Goal: Task Accomplishment & Management: Complete application form

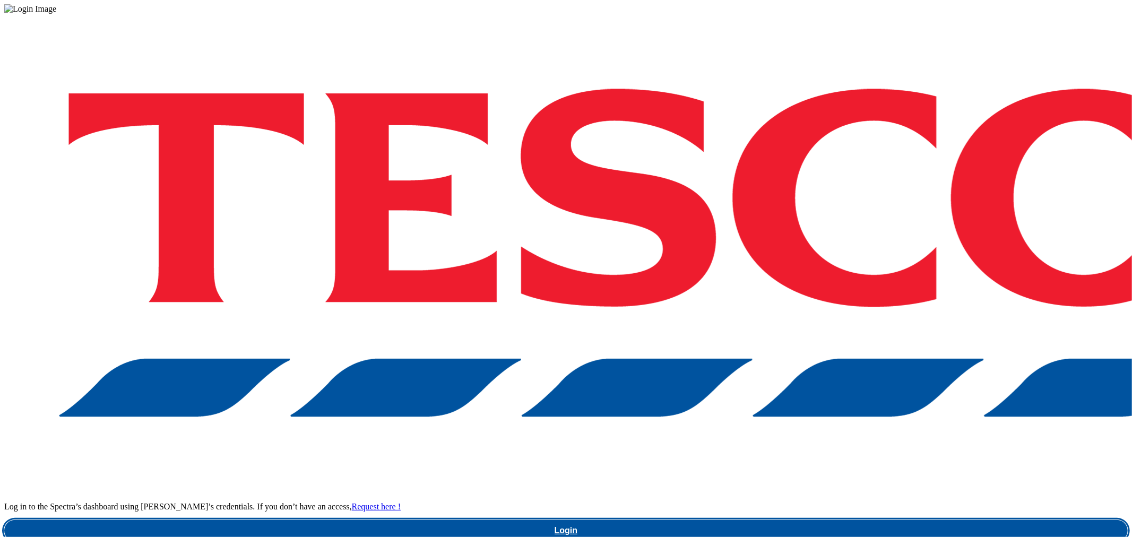
click at [876, 520] on link "Login" at bounding box center [565, 530] width 1123 height 21
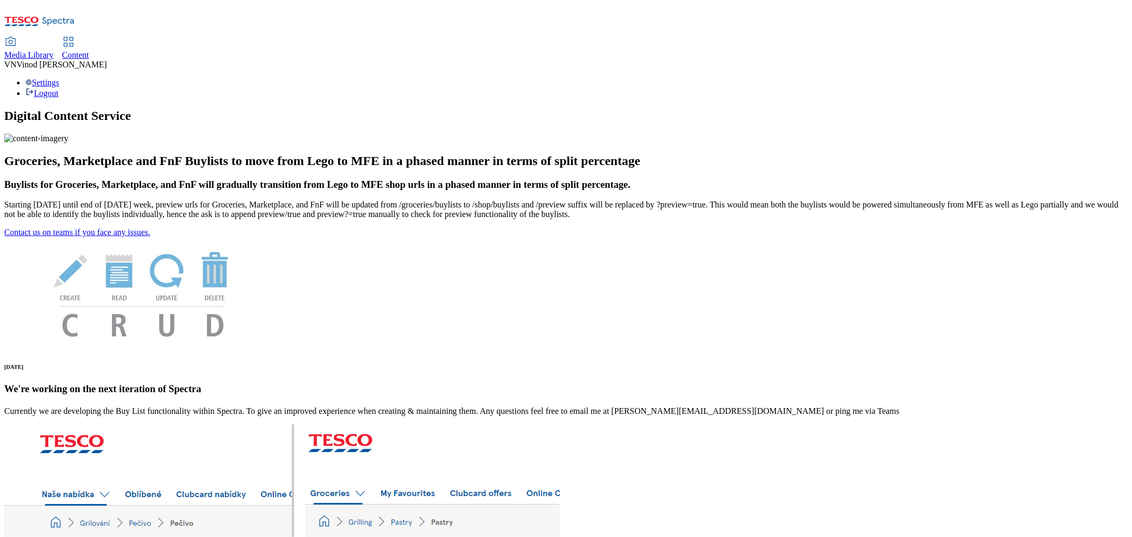
click at [89, 50] on span "Content" at bounding box center [75, 54] width 27 height 9
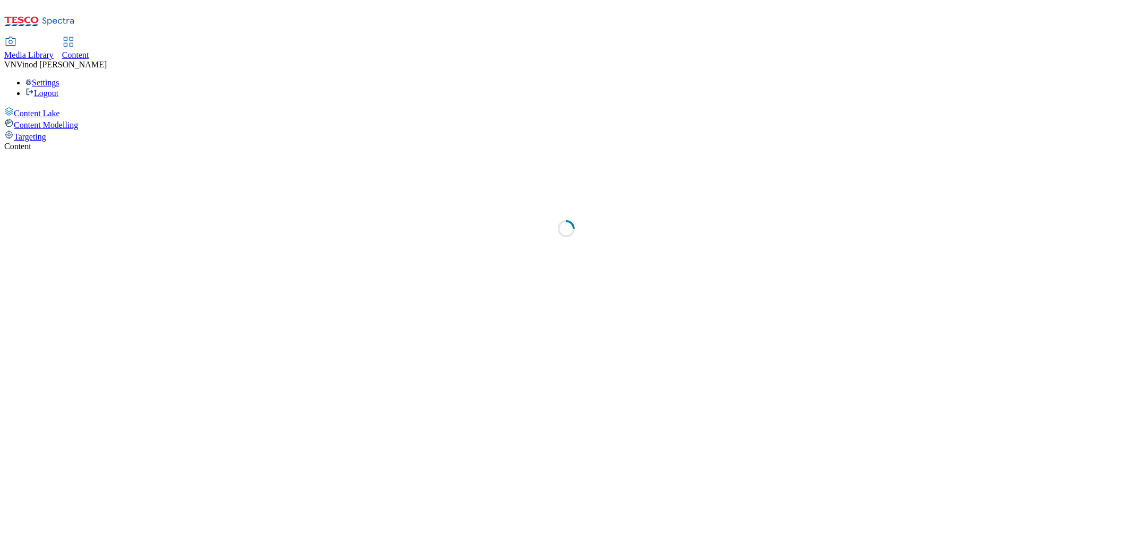
select select "ghs-[GEOGRAPHIC_DATA]"
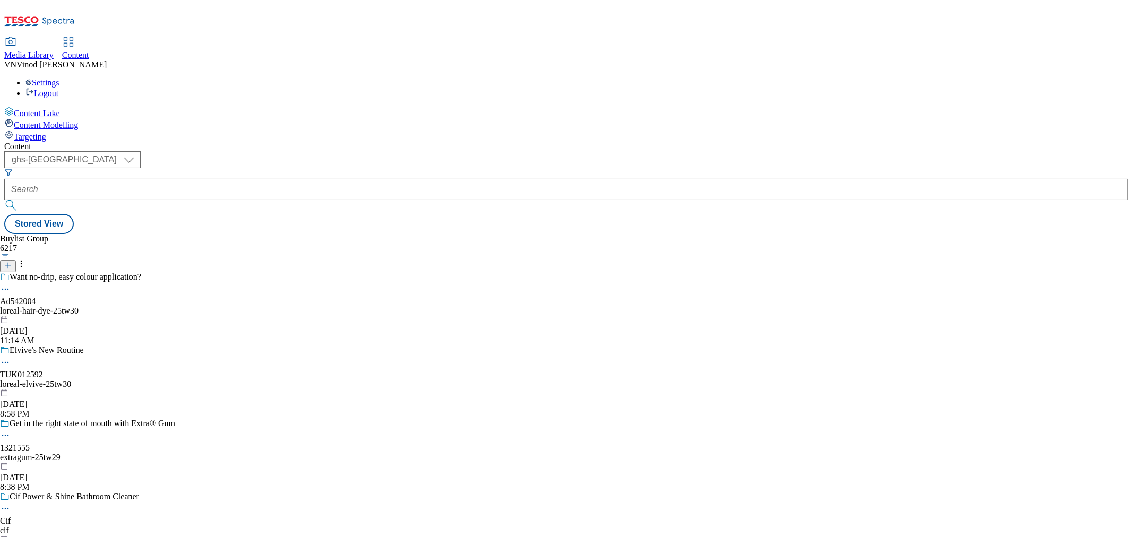
click at [8, 263] on line at bounding box center [8, 265] width 0 height 5
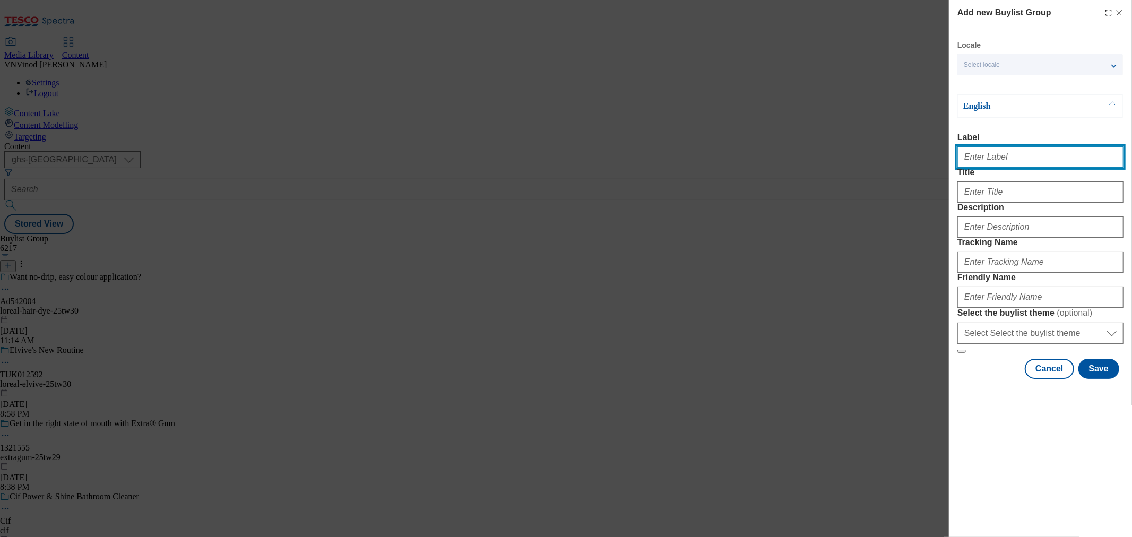
click at [982, 156] on input "Label" at bounding box center [1040, 156] width 166 height 21
paste input "541949"
paste input "fullers-foods"
type input "Ad541949 fullers-foods"
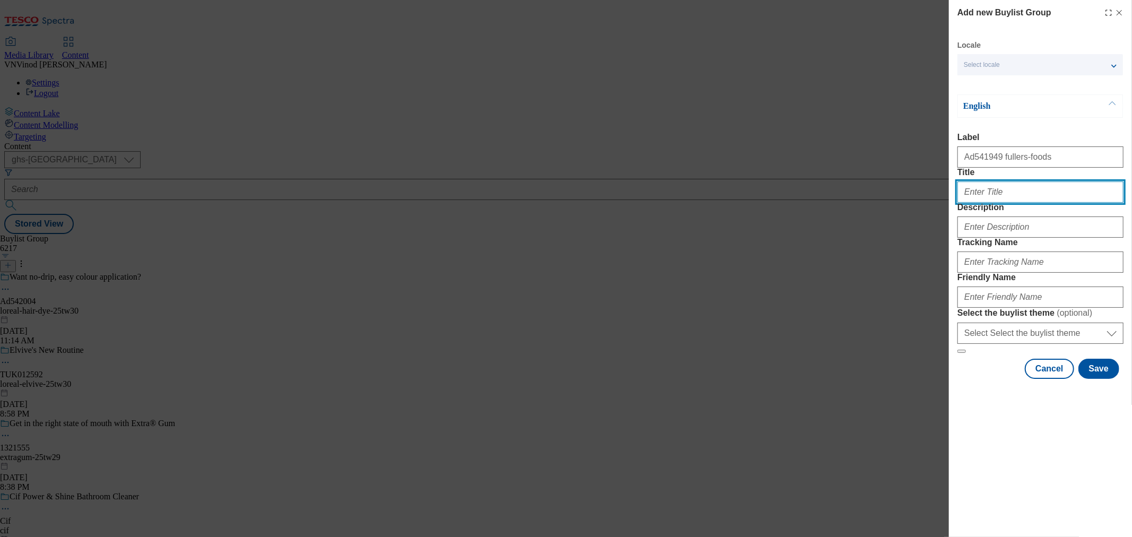
click at [988, 203] on input "Title" at bounding box center [1040, 191] width 166 height 21
paste input "Introducing Street Snacks exclusively to Tesco!"
type input "Introducing Street Snacks exclusively to Tesco!"
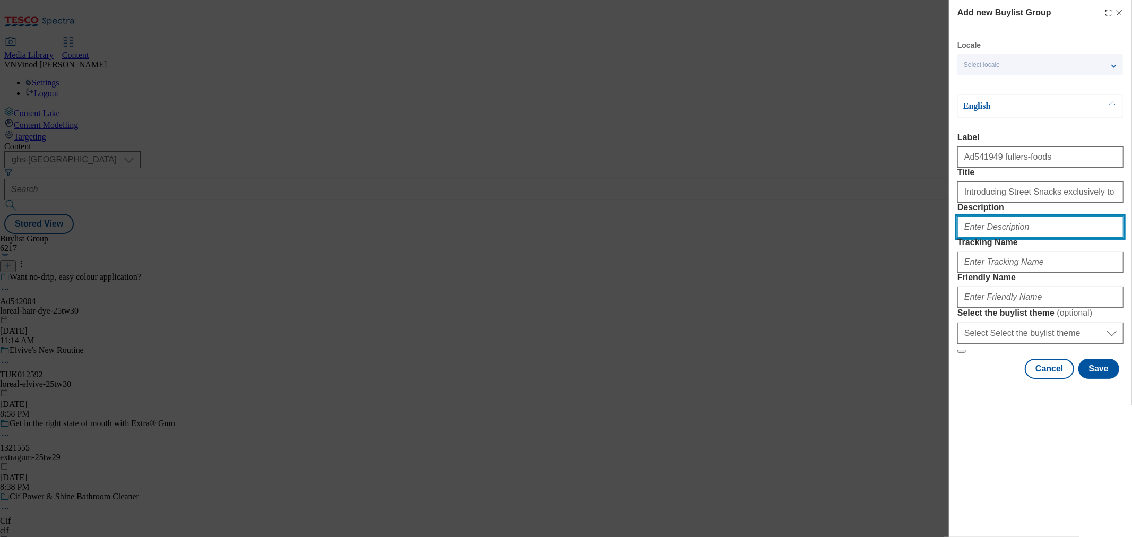
click at [994, 238] on input "Description" at bounding box center [1040, 226] width 166 height 21
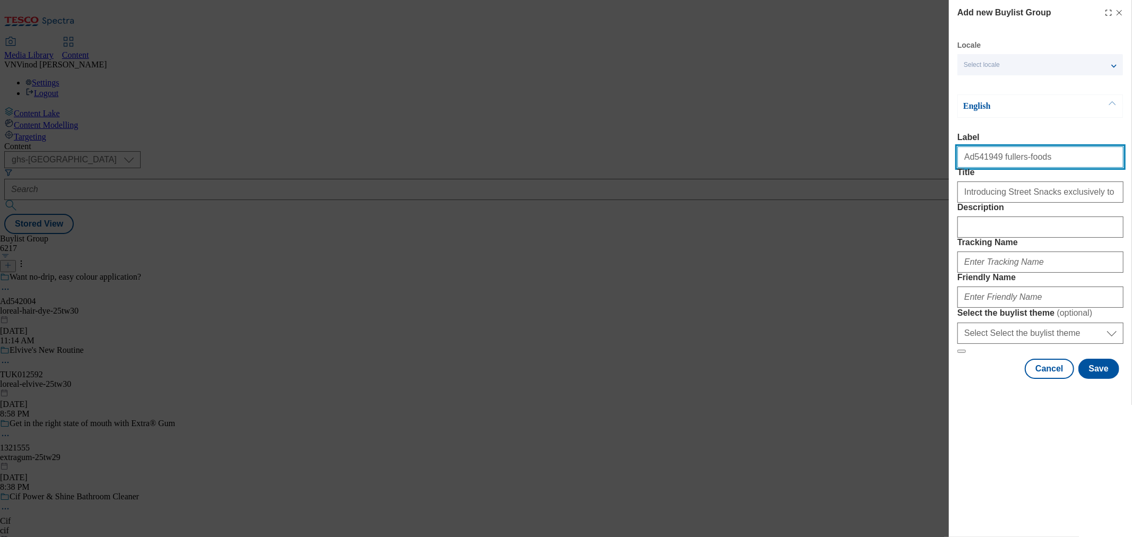
click at [980, 165] on input "Ad541949 fullers-foods" at bounding box center [1040, 156] width 166 height 21
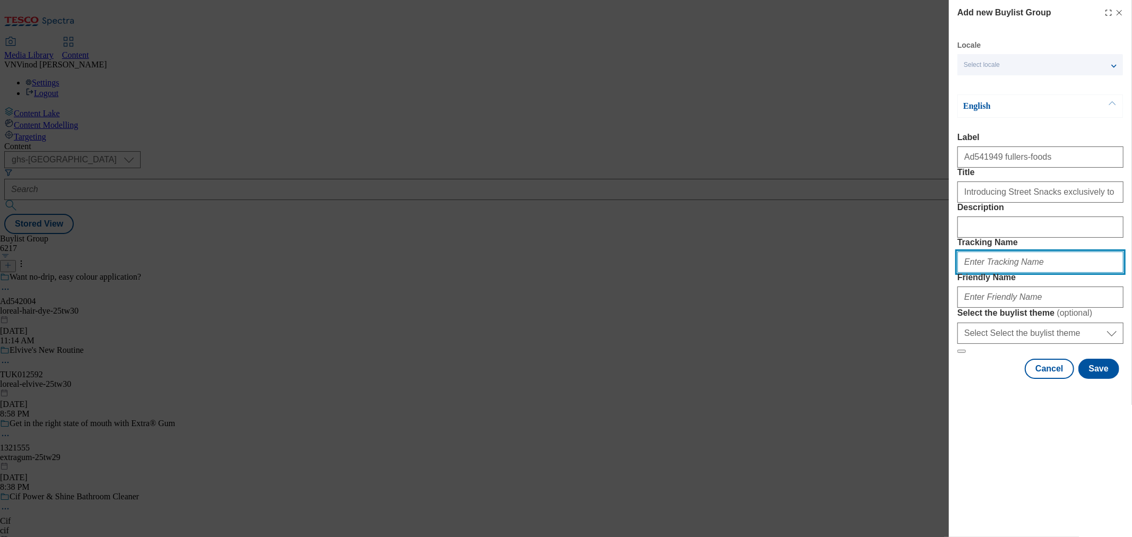
click at [997, 273] on input "Tracking Name" at bounding box center [1040, 261] width 166 height 21
paste input "Ad541949"
click at [985, 273] on input "DH_ADAd541949" at bounding box center [1040, 261] width 166 height 21
type input "DH_AD541949"
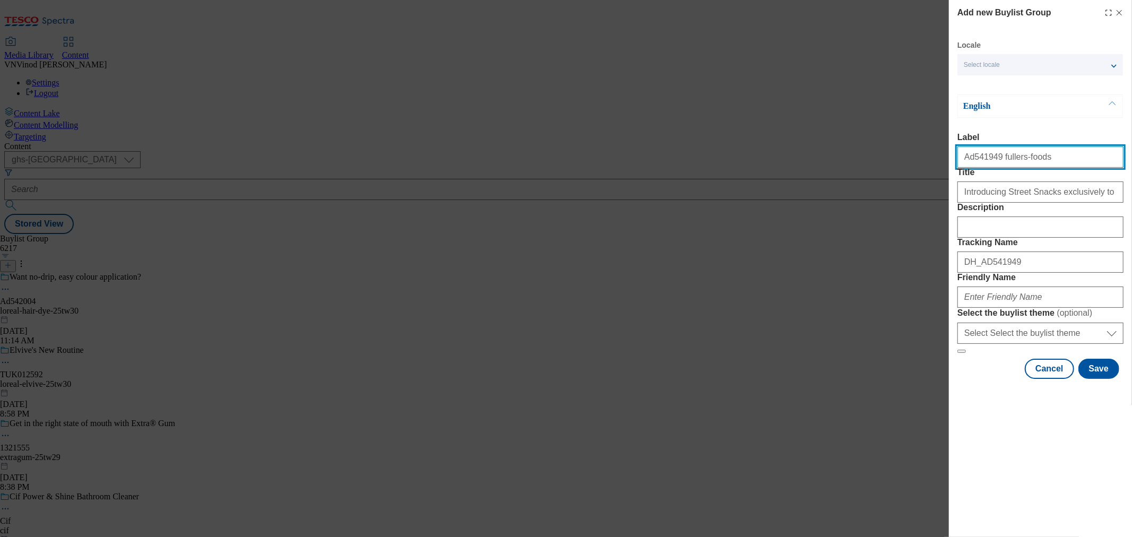
drag, startPoint x: 1040, startPoint y: 163, endPoint x: 993, endPoint y: 171, distance: 47.4
click at [993, 168] on input "Ad541949 fullers-foods" at bounding box center [1040, 156] width 166 height 21
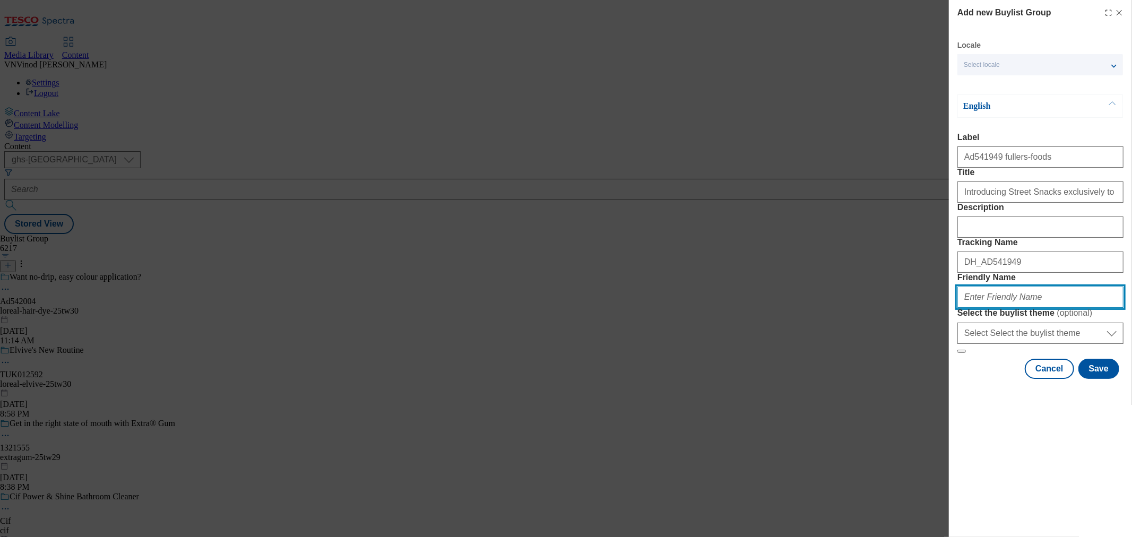
click at [1005, 308] on input "Friendly Name" at bounding box center [1040, 296] width 166 height 21
paste input "fullers-foods"
paste input "Street Snacks"
click at [1004, 308] on input "fullers-foods-Street Snacks" at bounding box center [1040, 296] width 166 height 21
click at [1022, 308] on input "fullers-foods-street Snacks" at bounding box center [1040, 296] width 166 height 21
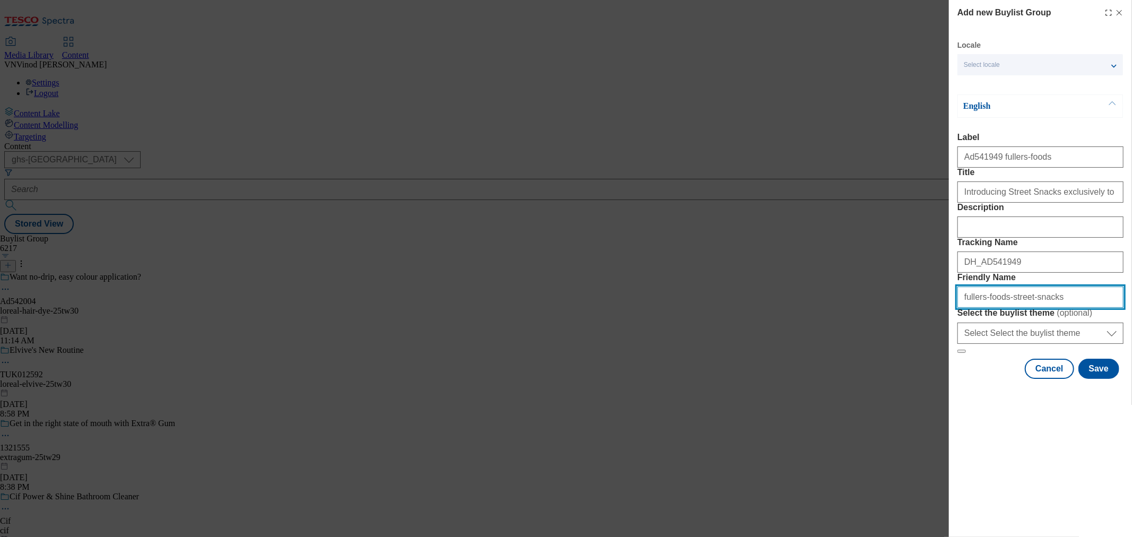
click at [1057, 308] on input "fullers-foods-street-snacks" at bounding box center [1040, 296] width 166 height 21
drag, startPoint x: 1091, startPoint y: 376, endPoint x: 578, endPoint y: 380, distance: 512.5
click at [765, 375] on div "Add new Buylist Group Locale Select locale English Welsh English Label Ad541949…" at bounding box center [566, 268] width 1132 height 537
type input "fullers-foods-street-snacks-25tw30"
click at [1098, 379] on button "Save" at bounding box center [1098, 369] width 41 height 20
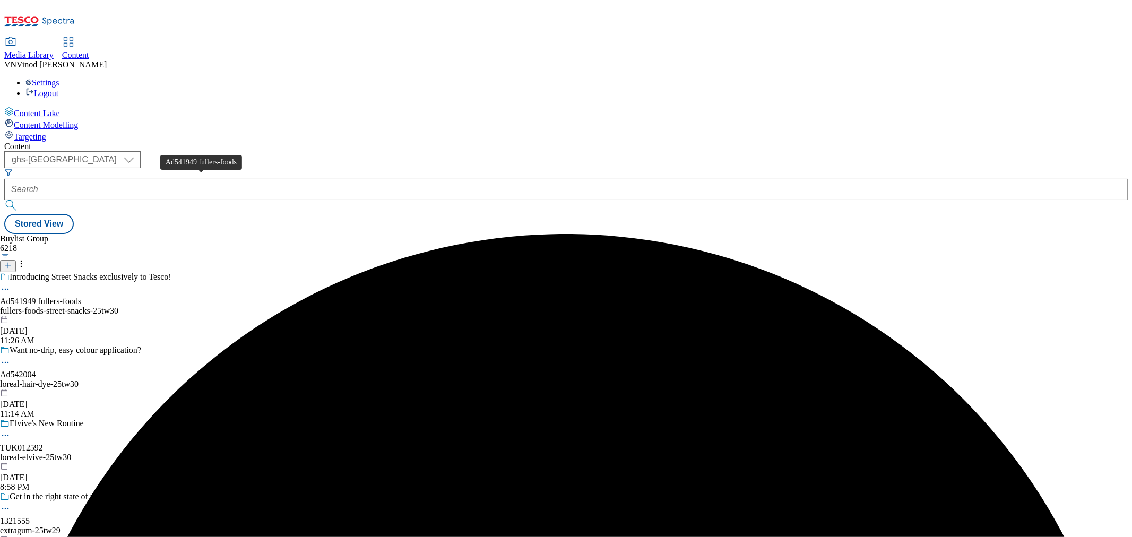
drag, startPoint x: 193, startPoint y: 183, endPoint x: 196, endPoint y: 215, distance: 32.5
click at [81, 297] on div "Ad541949 fullers-foods" at bounding box center [40, 302] width 81 height 10
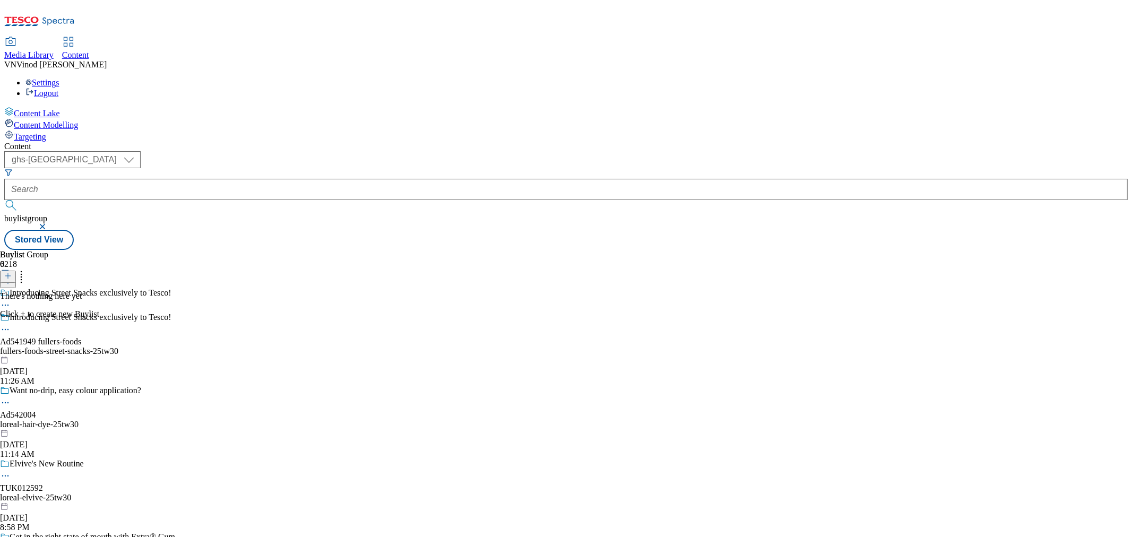
click at [12, 272] on icon at bounding box center [7, 275] width 7 height 7
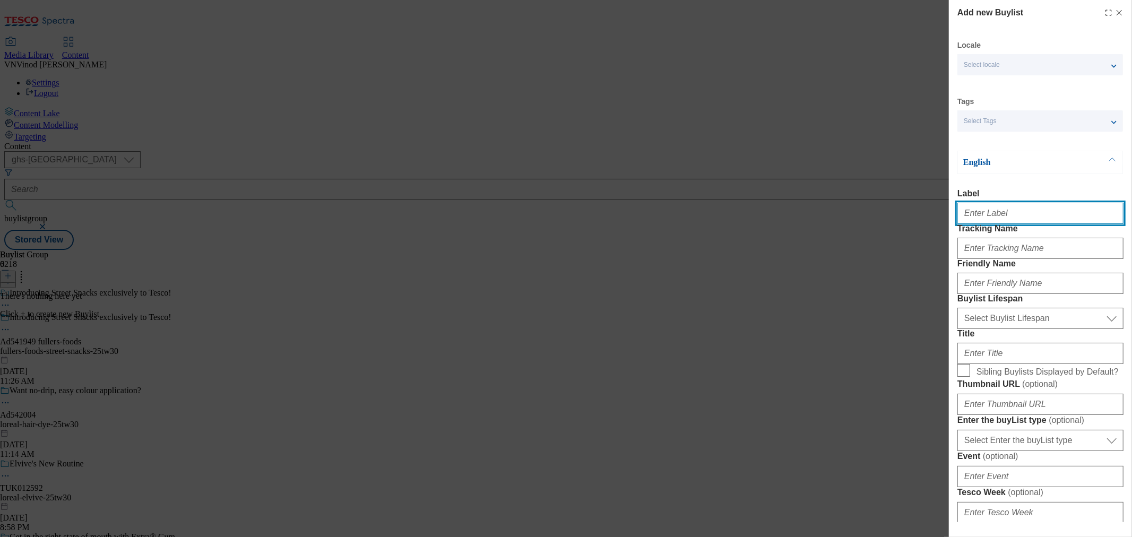
click at [994, 221] on input "Label" at bounding box center [1040, 213] width 166 height 21
paste input "541949"
type input "Ad541949"
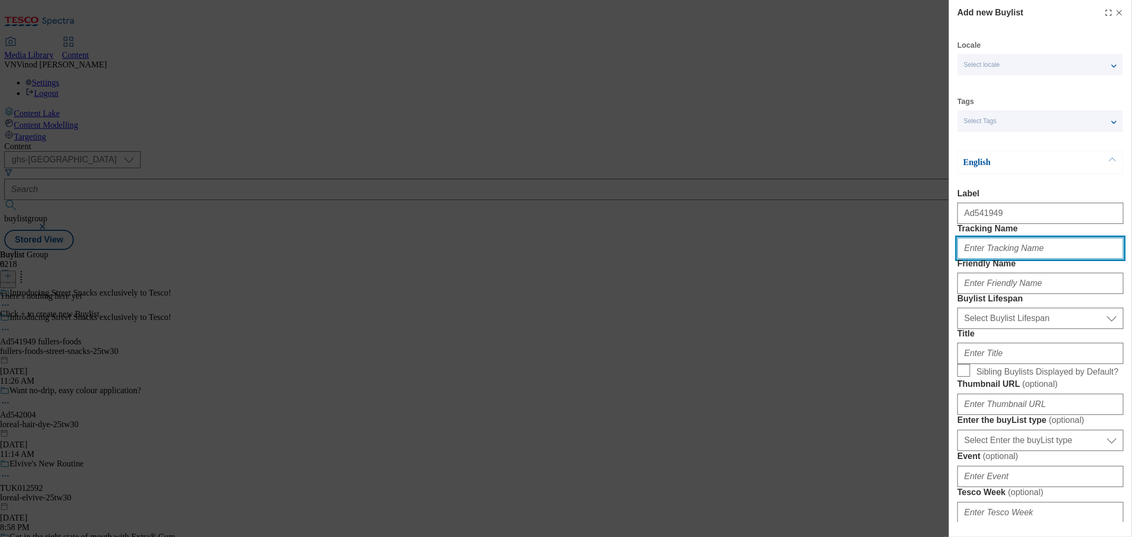
click at [980, 259] on input "Tracking Name" at bounding box center [1040, 248] width 166 height 21
paste input "541949"
type input "DH_AD541949"
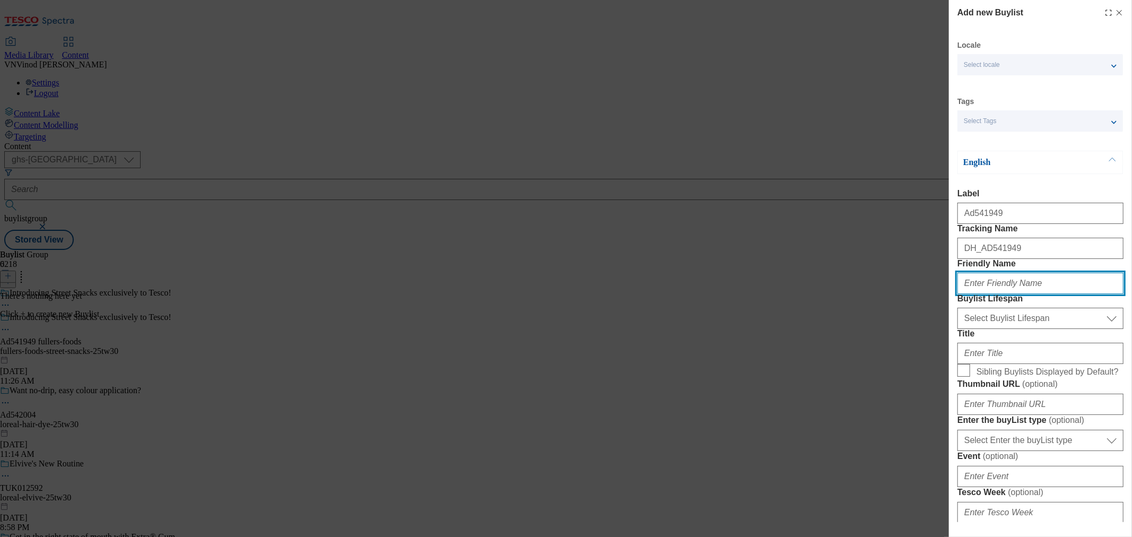
click at [986, 294] on input "Friendly Name" at bounding box center [1040, 283] width 166 height 21
paste input "fullers-foods"
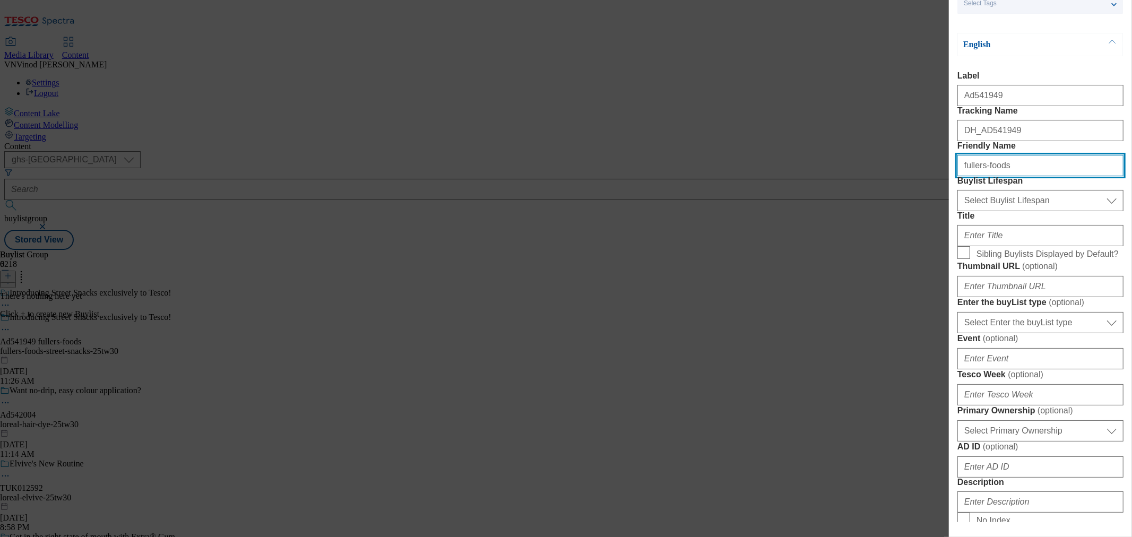
type input "fullers-foods"
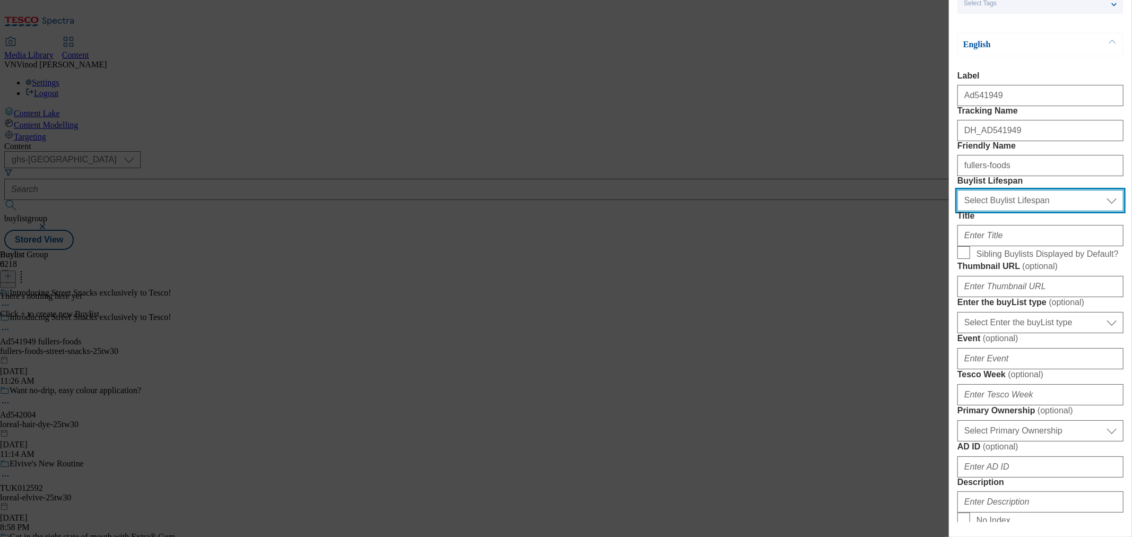
click at [1046, 211] on select "Select Buylist Lifespan evergreen seasonal tactical" at bounding box center [1040, 200] width 166 height 21
select select "tactical"
click at [957, 211] on select "Select Buylist Lifespan evergreen seasonal tactical" at bounding box center [1040, 200] width 166 height 21
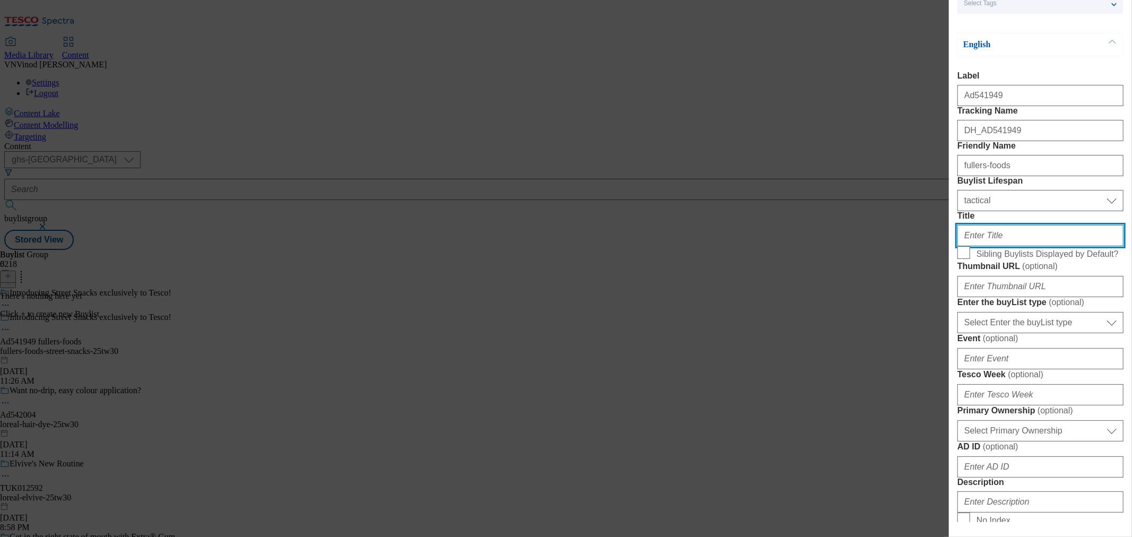
click at [1000, 246] on input "Title" at bounding box center [1040, 235] width 166 height 21
paste input "Explore delicious flavours of Italy and India!"
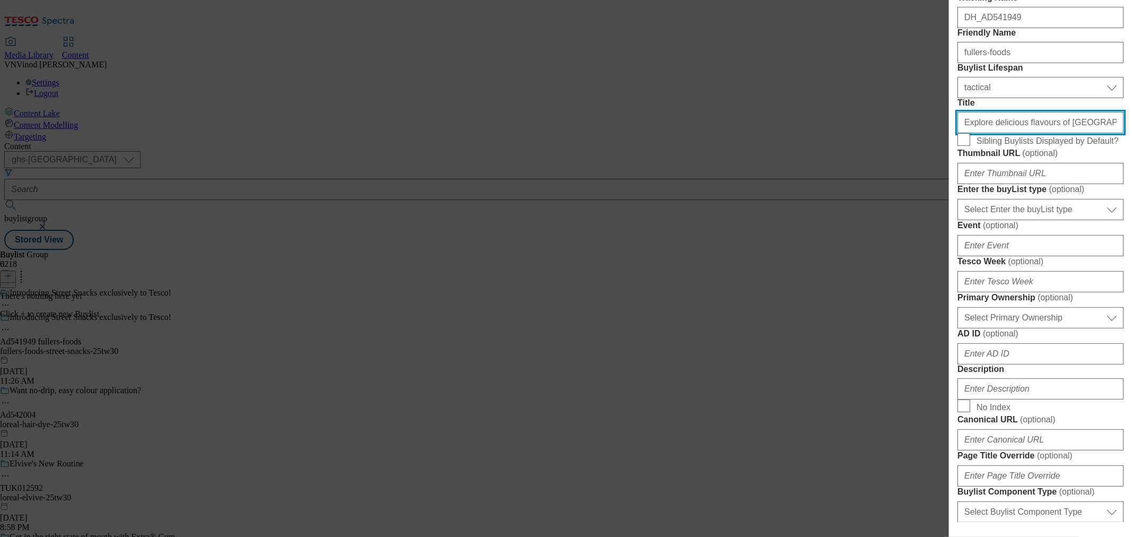
scroll to position [236, 0]
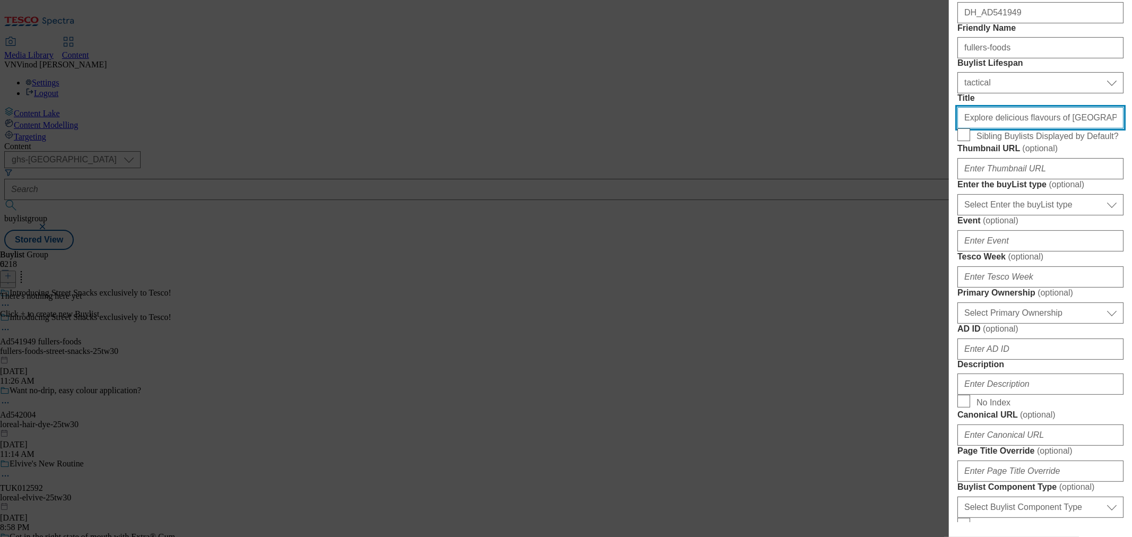
type input "Explore delicious flavours of Italy and India!"
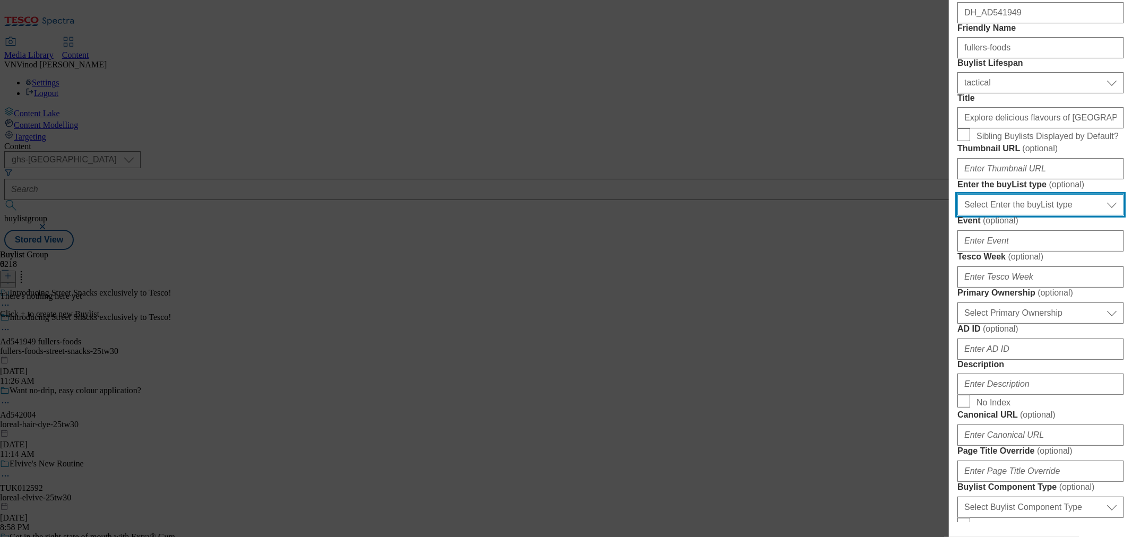
click at [1001, 215] on select "Select Enter the buyList type event supplier funded long term >4 weeks supplier…" at bounding box center [1040, 204] width 166 height 21
click at [925, 374] on div "Add new Buylist Locale Select locale English Welsh Tags Select Tags fnf marketp…" at bounding box center [566, 268] width 1132 height 537
click at [1071, 215] on select "Select Enter the buyList type event supplier funded long term >4 weeks supplier…" at bounding box center [1040, 204] width 166 height 21
select select "supplier funded short term 1-3 weeks"
click at [957, 215] on select "Select Enter the buyList type event supplier funded long term >4 weeks supplier…" at bounding box center [1040, 204] width 166 height 21
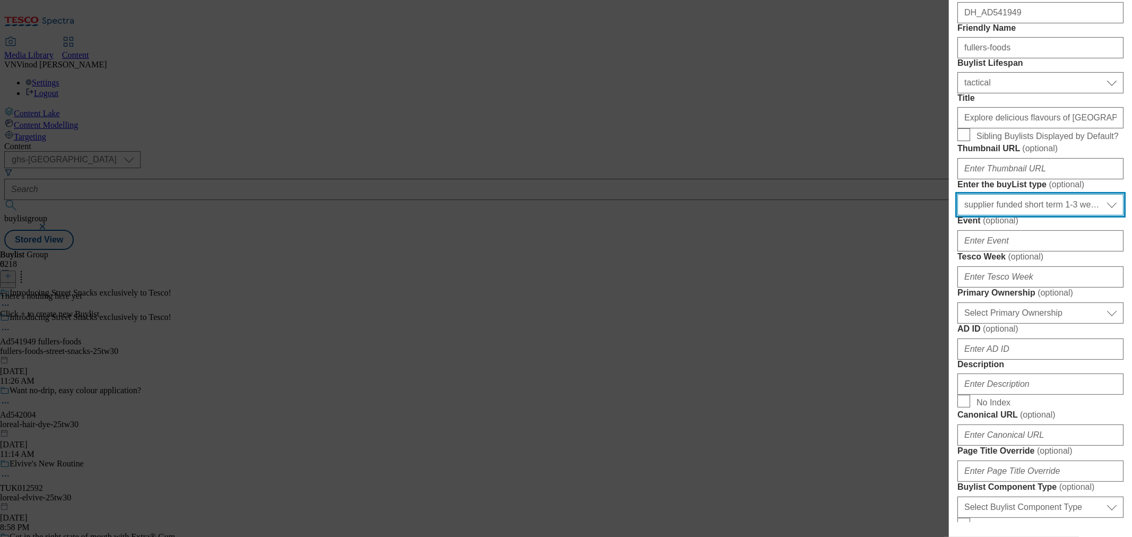
scroll to position [294, 0]
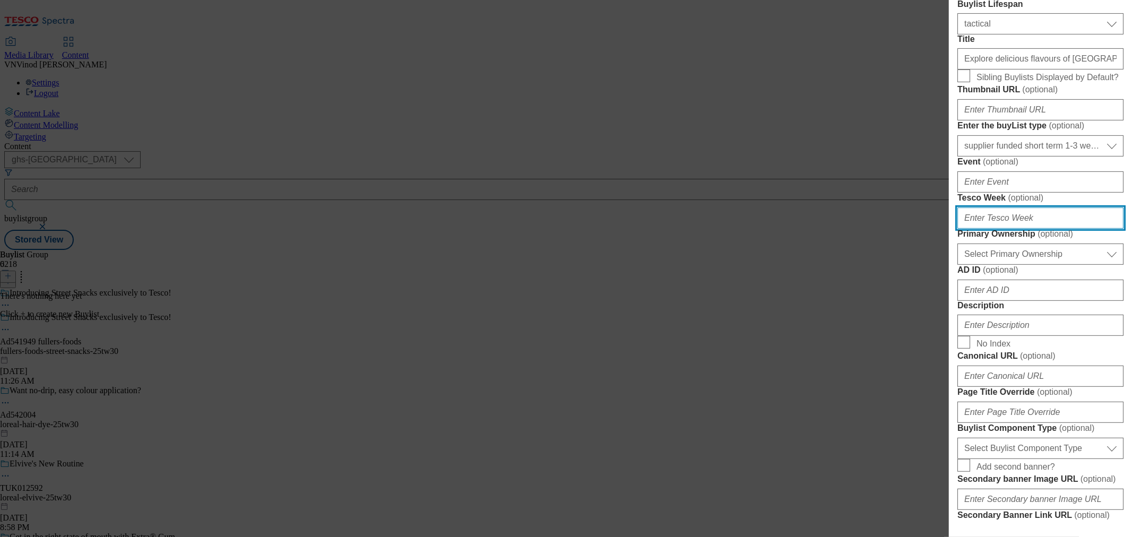
click at [1046, 229] on input "Tesco Week ( optional )" at bounding box center [1040, 217] width 166 height 21
type input "30"
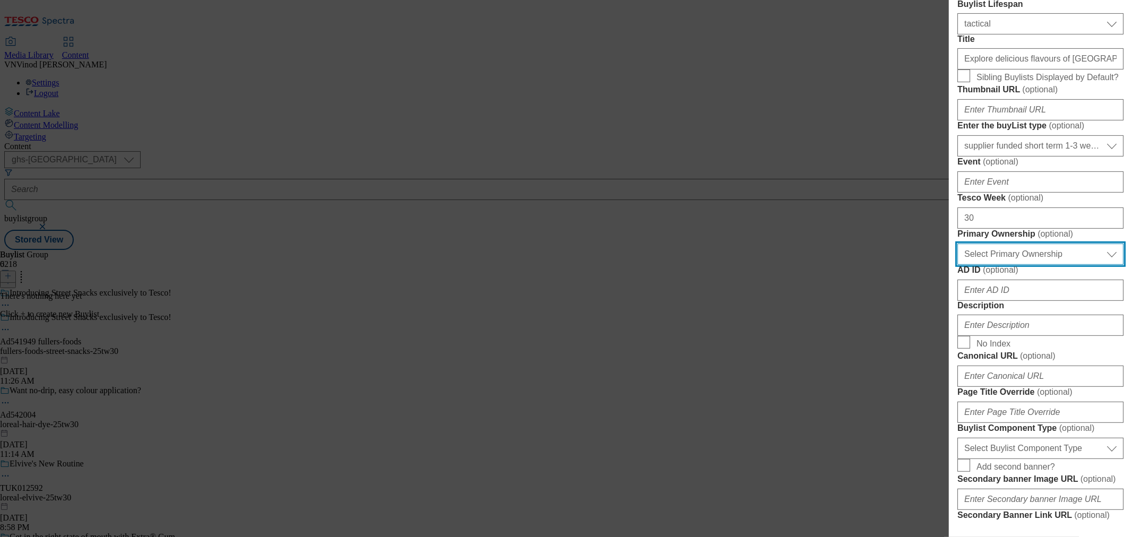
click at [1018, 265] on select "Select Primary Ownership tesco dunnhumby" at bounding box center [1040, 254] width 166 height 21
select select "dunnhumby"
click at [957, 265] on select "Select Primary Ownership tesco dunnhumby" at bounding box center [1040, 254] width 166 height 21
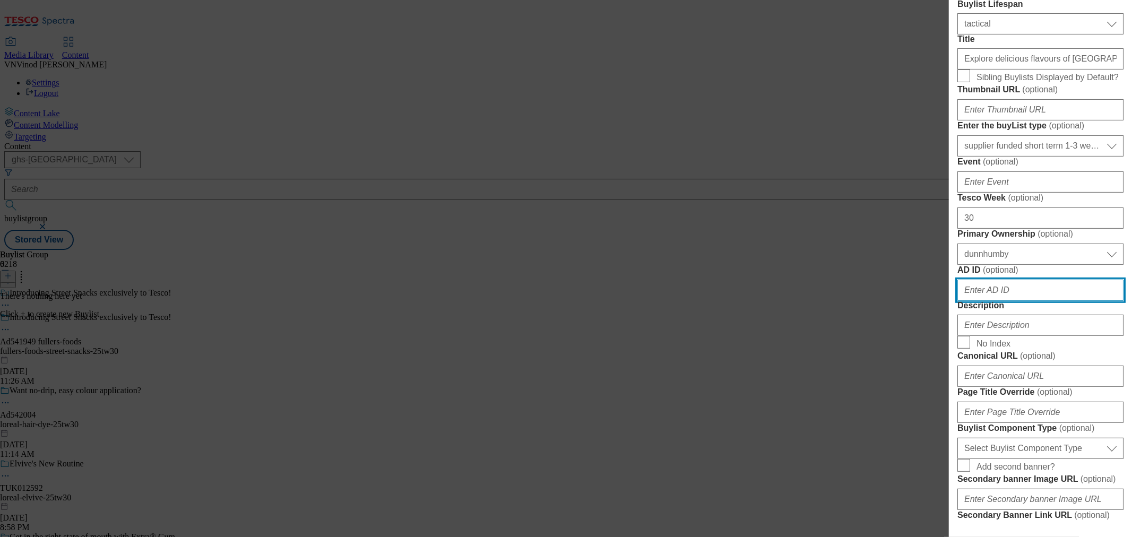
click at [1001, 301] on input "AD ID ( optional )" at bounding box center [1040, 290] width 166 height 21
paste input "Explore delicious flavours of Italy and India!"
type input "Explore delicious flavours of Italy and India!"
click at [994, 301] on input "AD ID ( optional )" at bounding box center [1040, 290] width 166 height 21
paste input "541949"
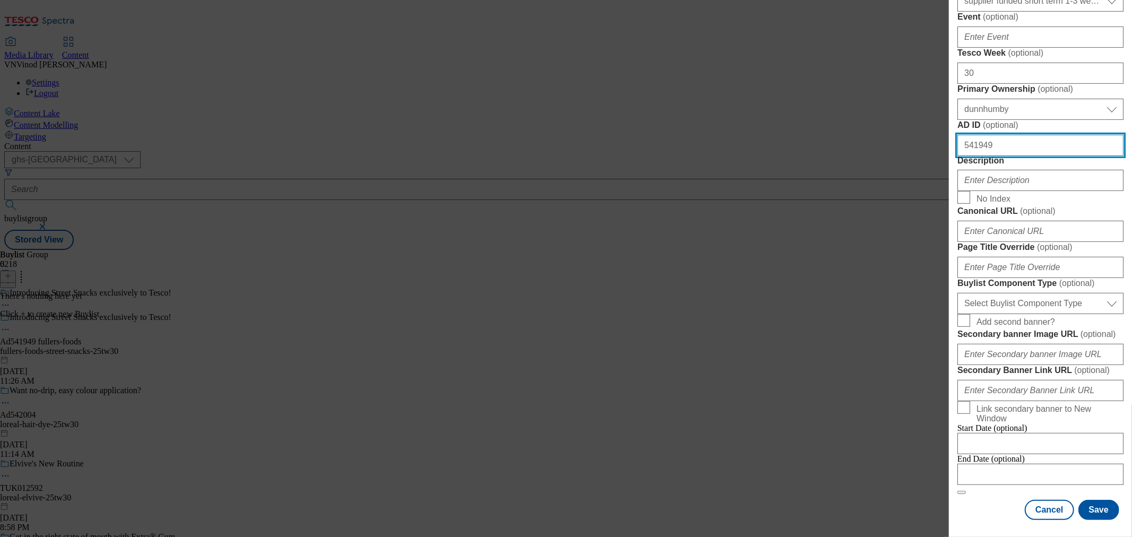
scroll to position [471, 0]
type input "541949"
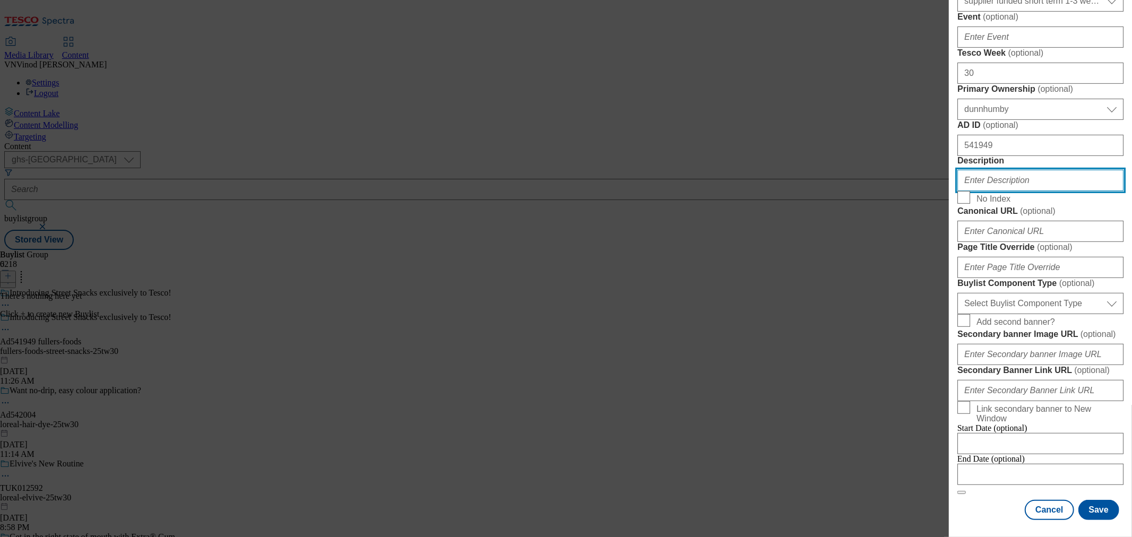
click at [1008, 191] on input "Description" at bounding box center [1040, 180] width 166 height 21
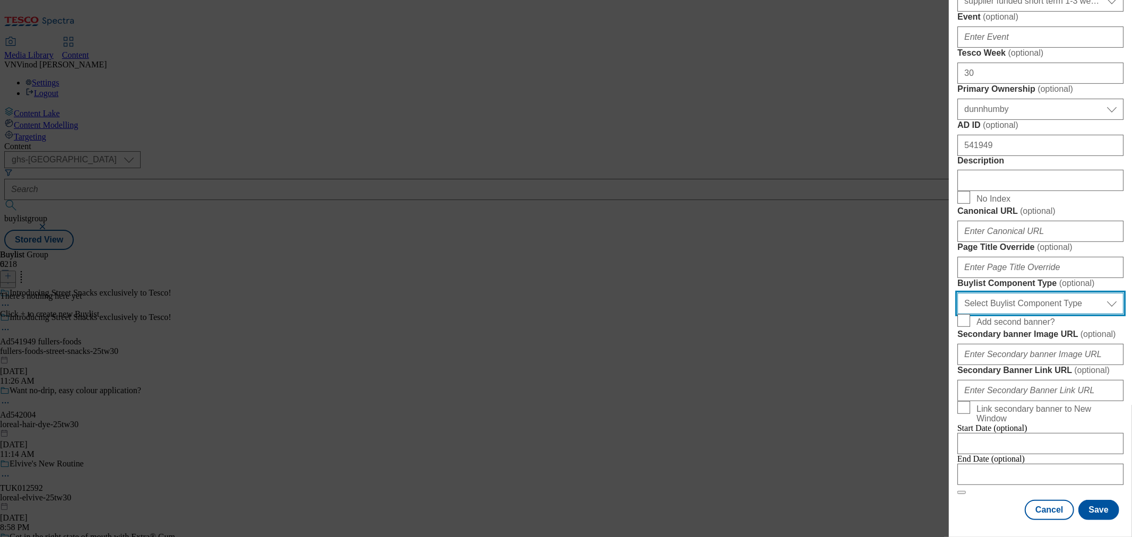
click at [1021, 314] on select "Select Buylist Component Type Banner Competition Header Meal" at bounding box center [1040, 303] width 166 height 21
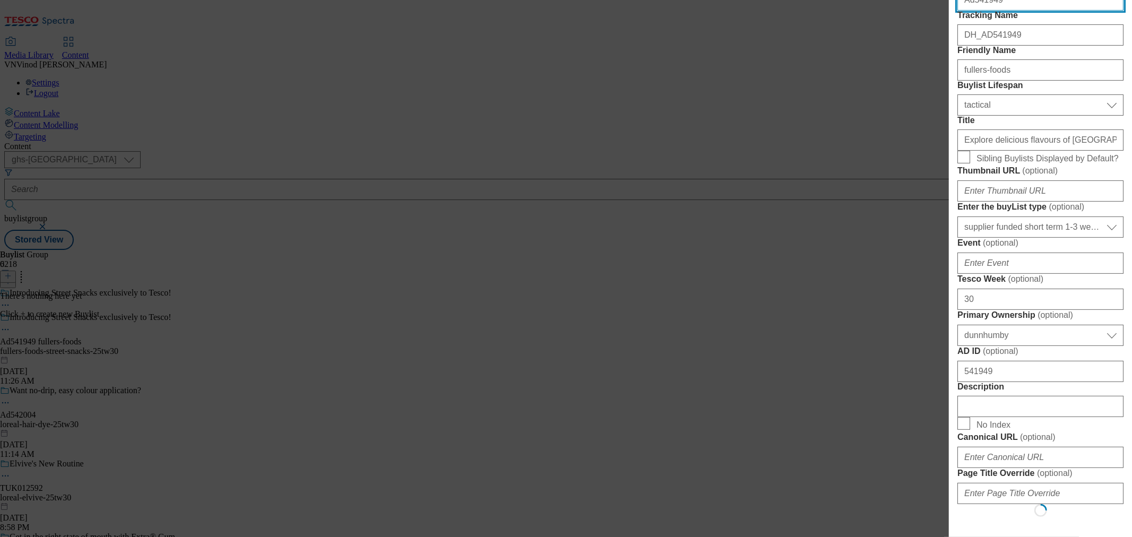
select select "Banner"
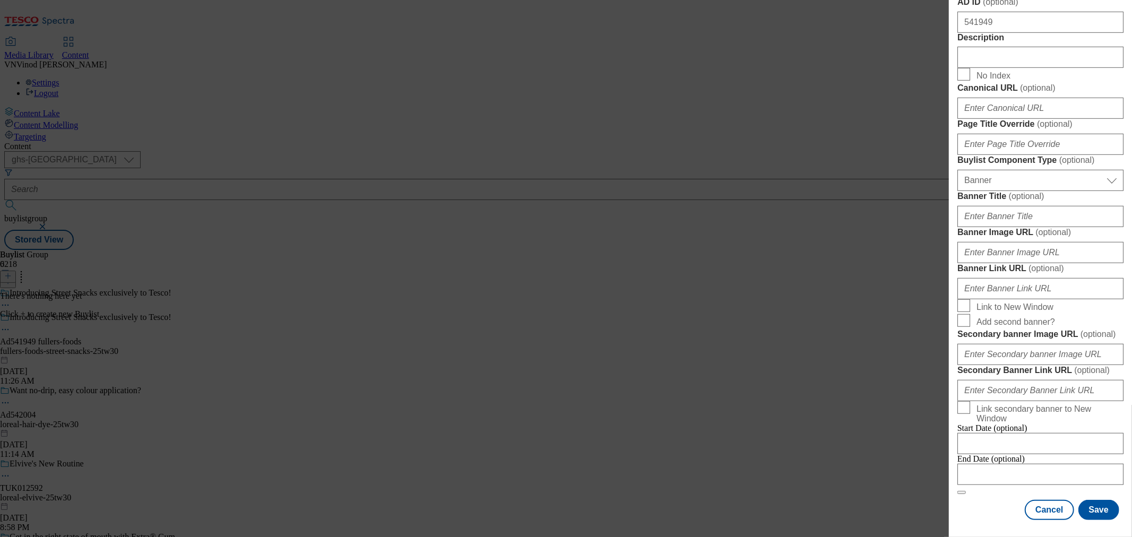
scroll to position [1023, 0]
click at [1040, 464] on input "Modal" at bounding box center [1040, 474] width 166 height 21
select select "2025"
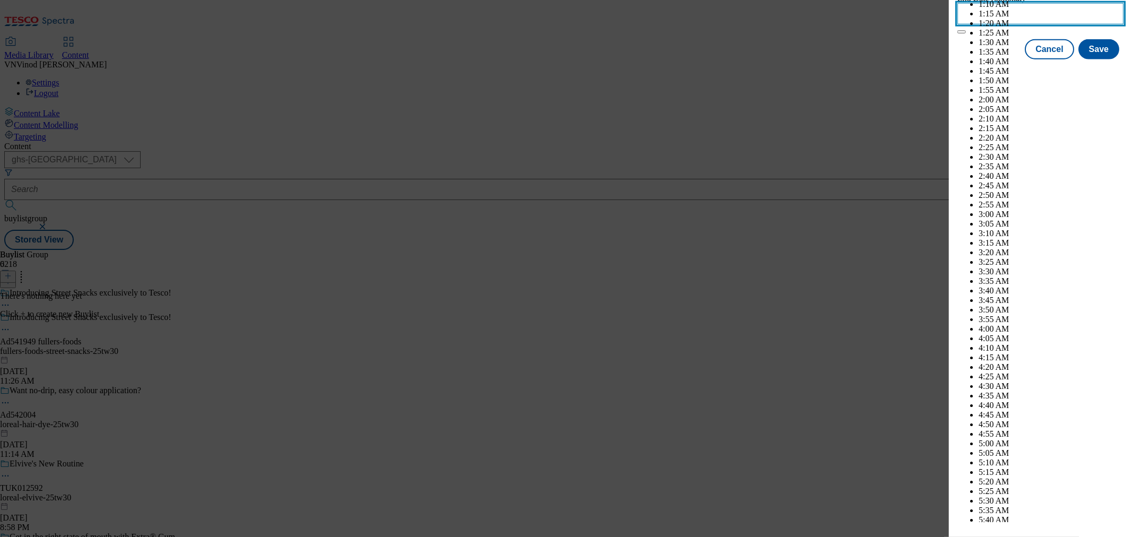
scroll to position [2686, 0]
select select "December"
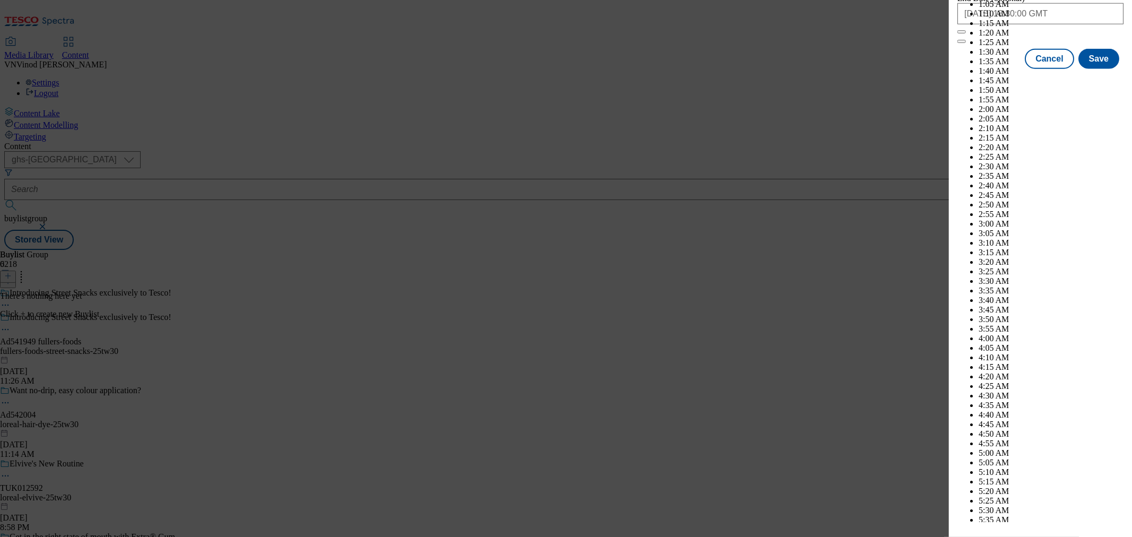
click at [985, 69] on div "Cancel Save" at bounding box center [1040, 59] width 166 height 20
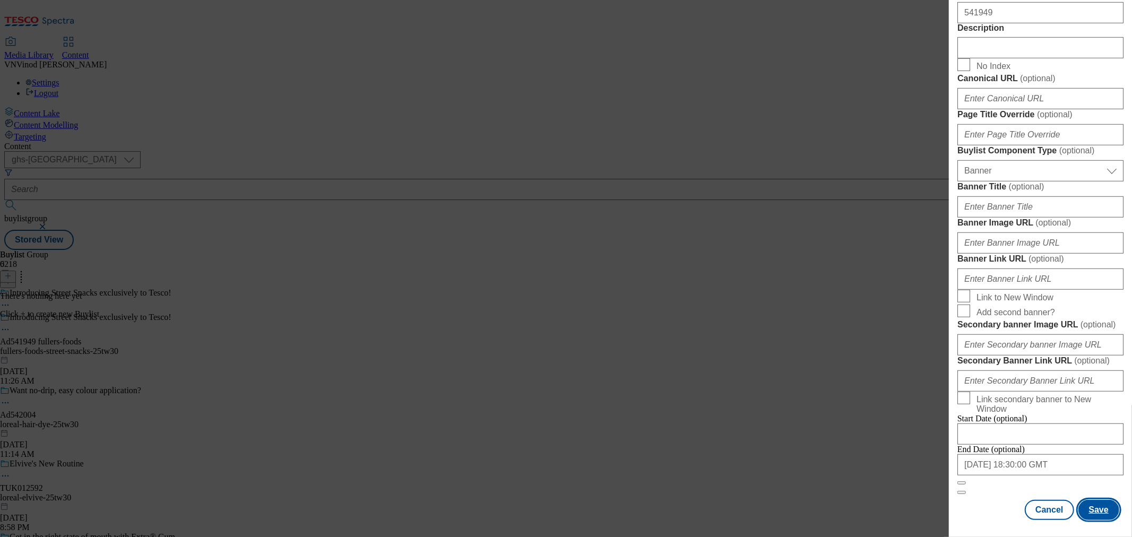
click at [1093, 505] on button "Save" at bounding box center [1098, 510] width 41 height 20
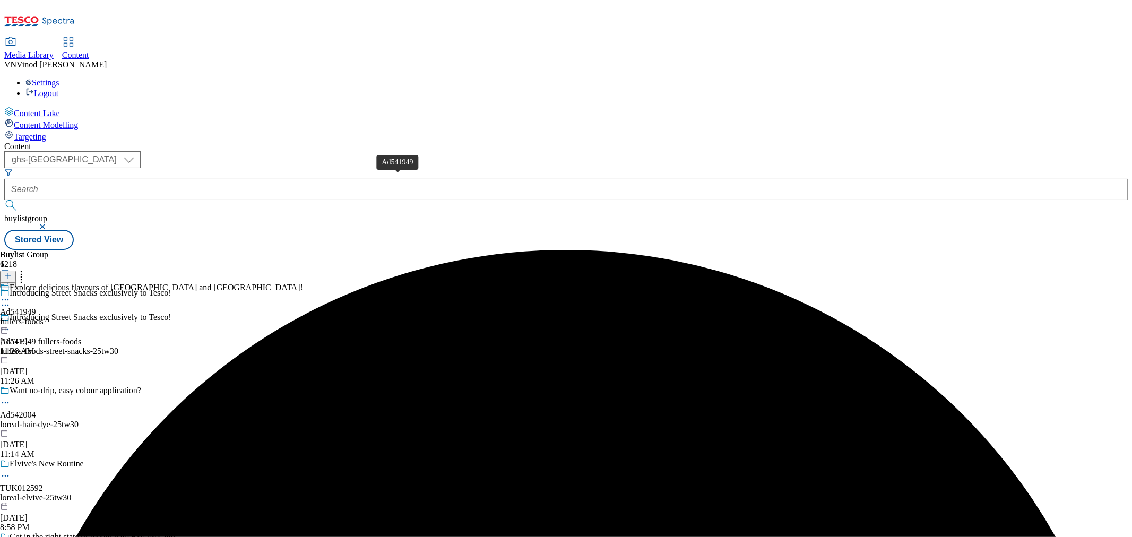
click at [36, 307] on div "Ad541949" at bounding box center [18, 312] width 36 height 10
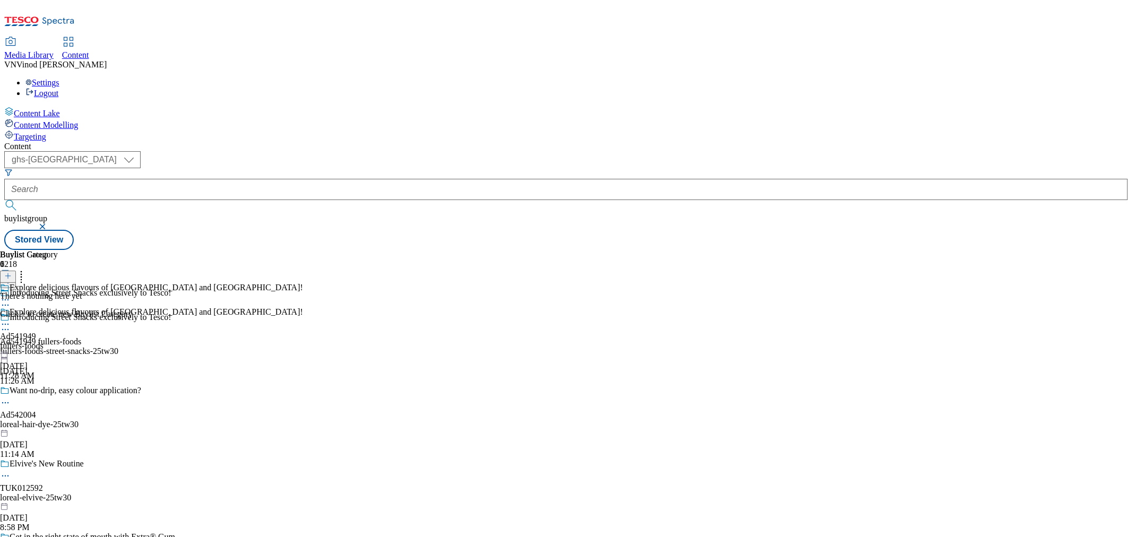
click at [12, 272] on icon at bounding box center [7, 275] width 7 height 7
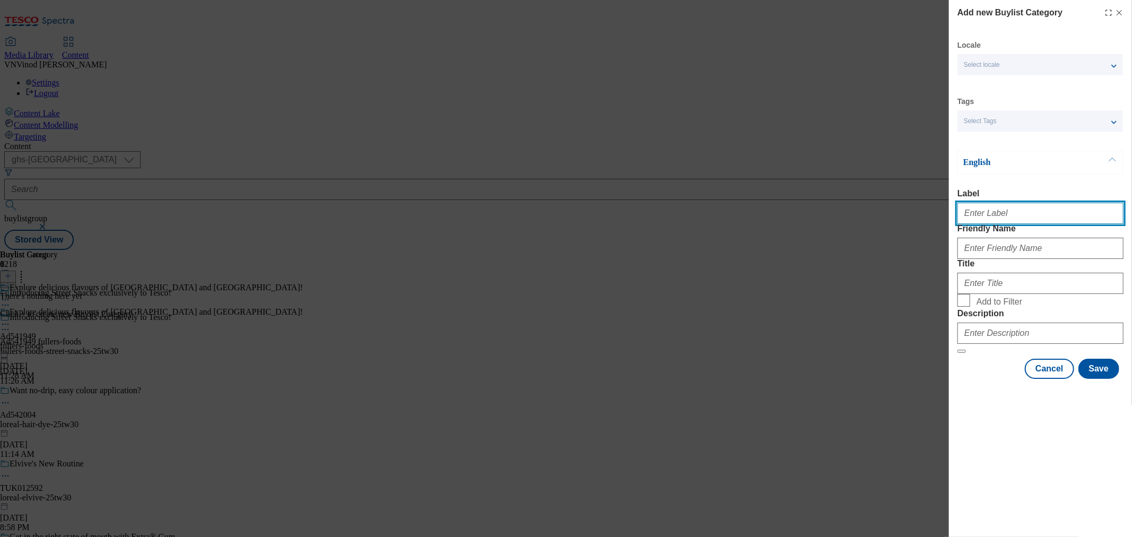
click at [1000, 218] on input "Label" at bounding box center [1040, 213] width 166 height 21
paste input "541949"
type input "Ad541949"
click at [844, 156] on div "Add new Buylist Category Locale Select locale English Welsh Tags Select Tags fn…" at bounding box center [566, 268] width 1132 height 537
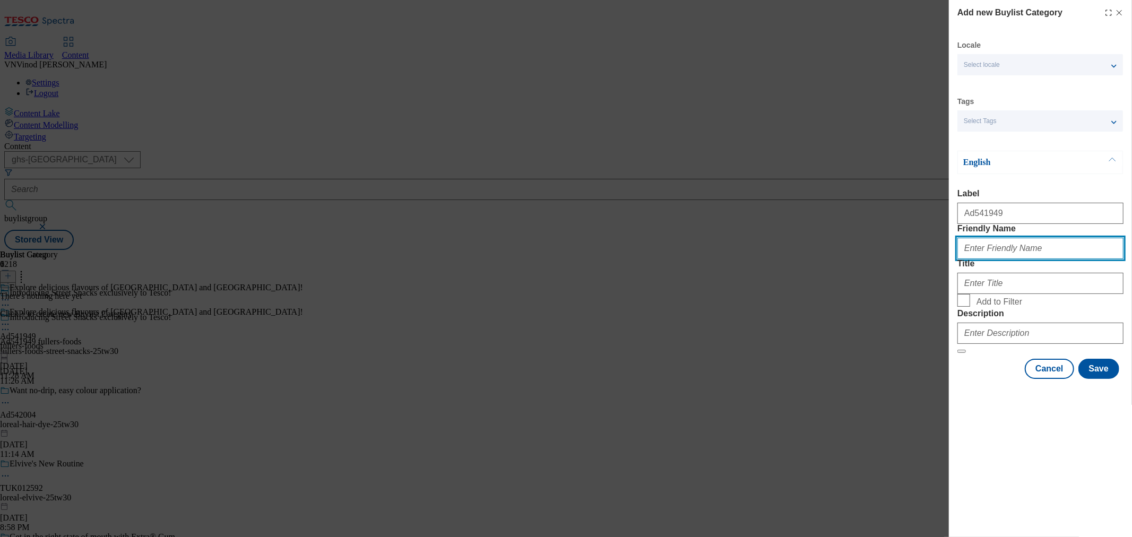
click at [987, 259] on input "Friendly Name" at bounding box center [1040, 248] width 166 height 21
paste input "fullers-foods-street-snacks"
type input "fullers-foods-street-snacks"
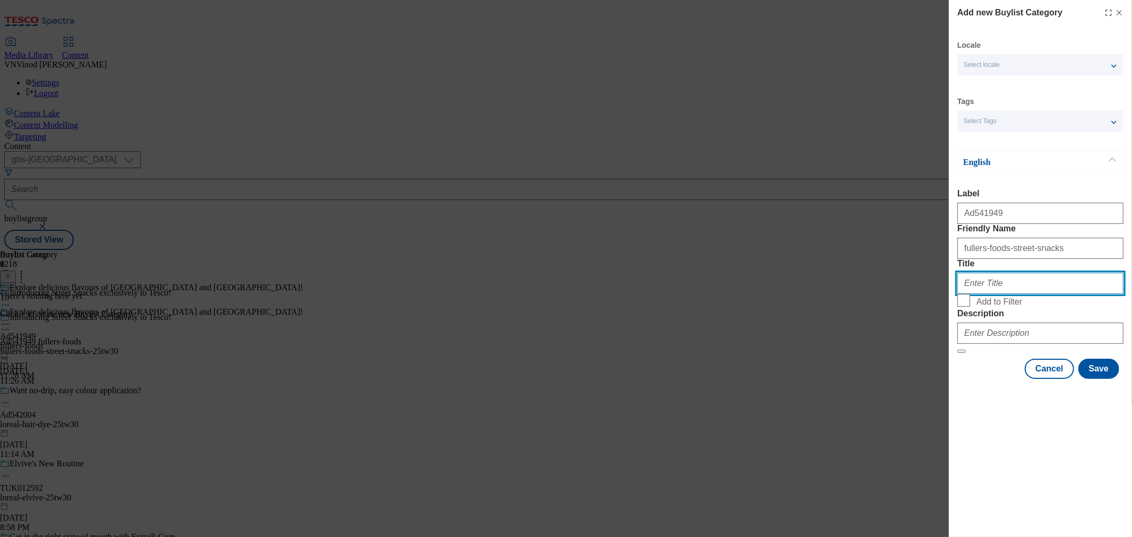
click at [1003, 294] on input "Title" at bounding box center [1040, 283] width 166 height 21
paste input "Fullers Foods International Plc UK"
type input "Fullers Foods International Plc UK"
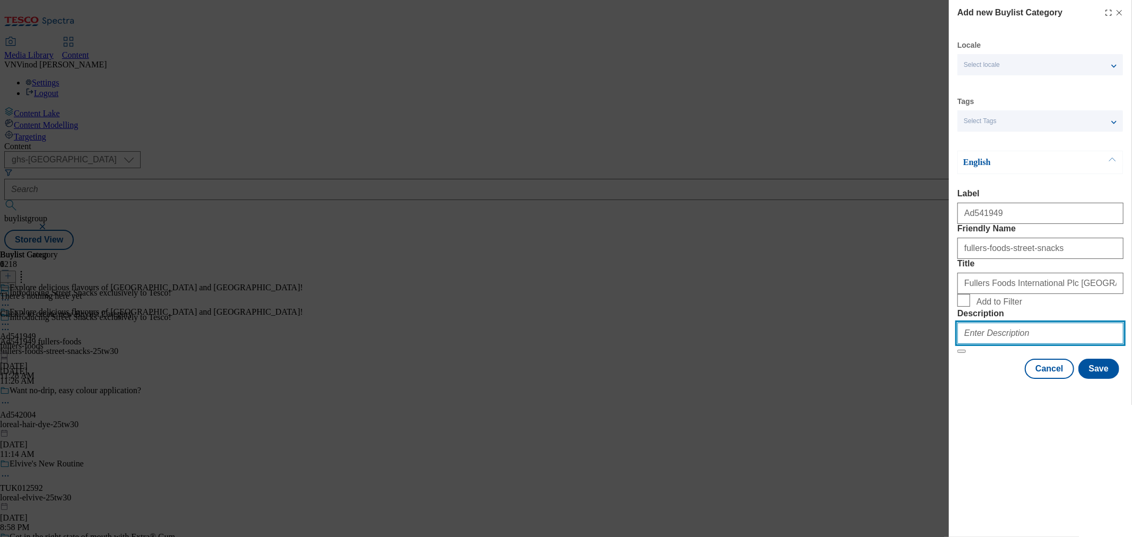
click at [1010, 344] on input "Description" at bounding box center [1040, 333] width 166 height 21
click at [1107, 379] on button "Save" at bounding box center [1098, 369] width 41 height 20
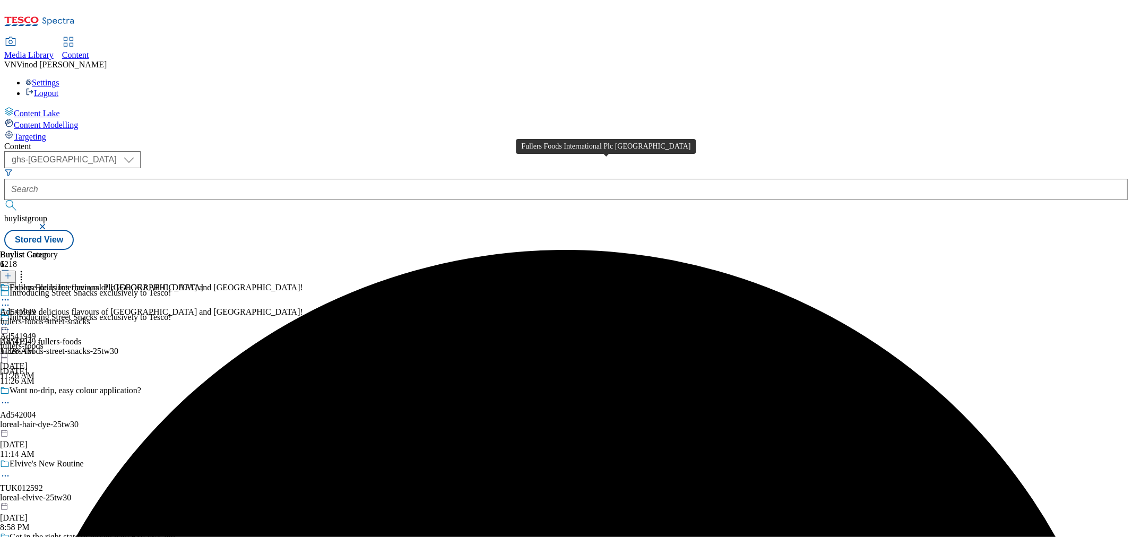
click at [203, 283] on span "Fullers Foods International Plc UK" at bounding box center [107, 289] width 194 height 12
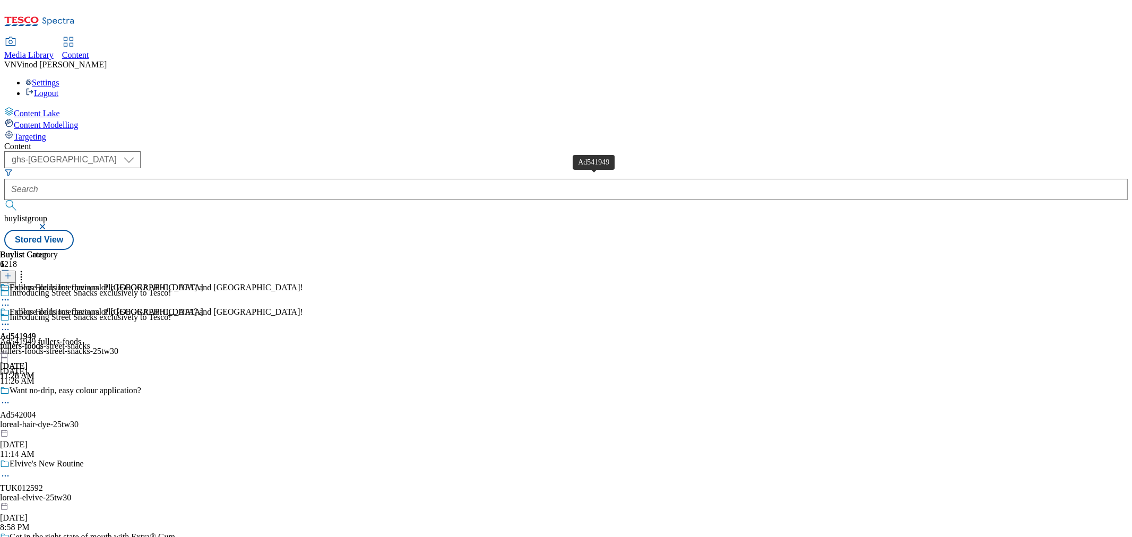
click at [36, 332] on div "Ad541949" at bounding box center [18, 337] width 36 height 10
click at [12, 272] on icon at bounding box center [7, 275] width 7 height 7
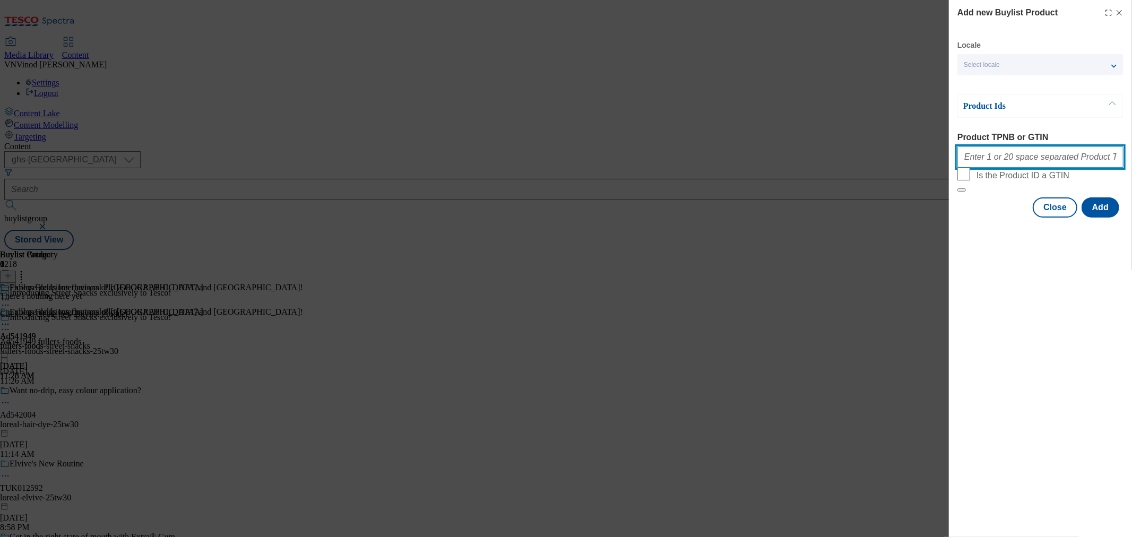
click at [1061, 156] on input "Product TPNB or GTIN" at bounding box center [1040, 156] width 166 height 21
paste input "96492566 96820784 93990131"
type input "96492566 96820784 93990131"
click at [1101, 218] on button "Add" at bounding box center [1100, 207] width 38 height 20
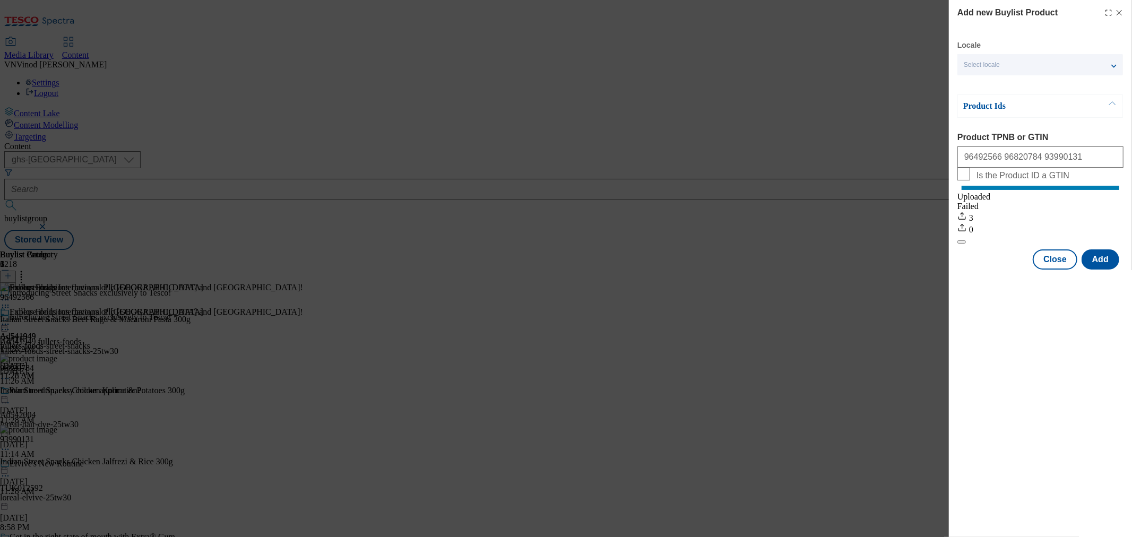
click at [1118, 11] on icon "Modal" at bounding box center [1119, 12] width 8 height 8
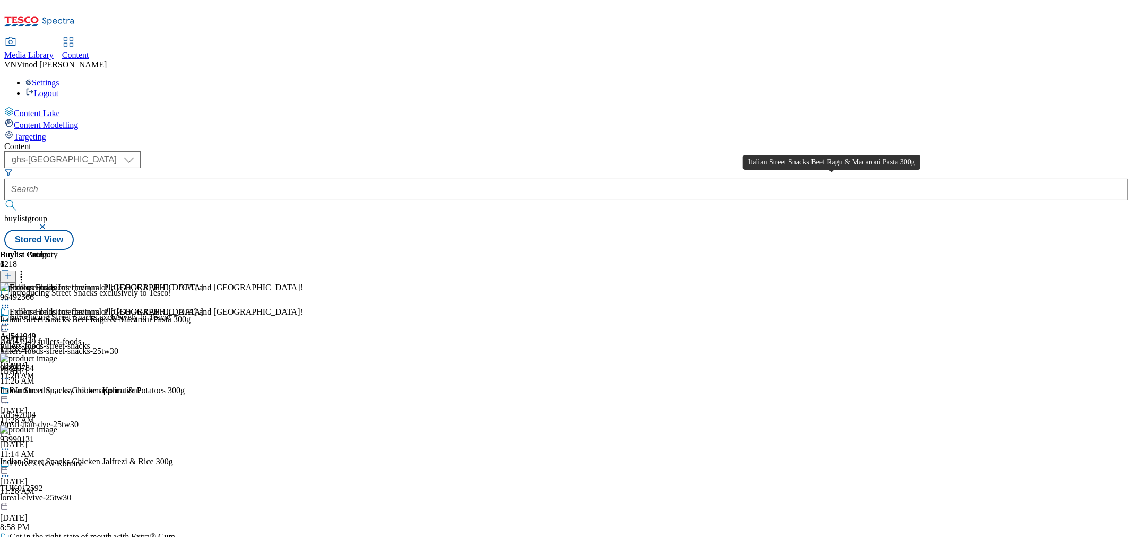
click at [190, 315] on div "Italian Street Snacks Beef Ragu & Macaroni Pasta 300g" at bounding box center [95, 320] width 190 height 10
copy div "Italian Street Snacks Beef Ragu & Macaroni Pasta 300g"
click at [11, 324] on icon at bounding box center [5, 329] width 11 height 11
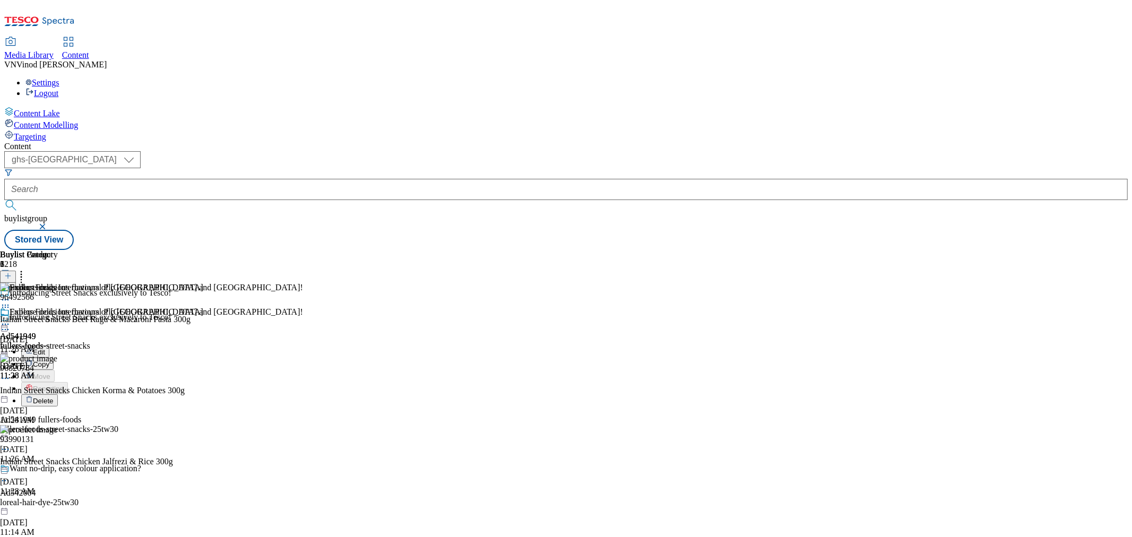
click at [49, 345] on button "Edit" at bounding box center [35, 351] width 28 height 12
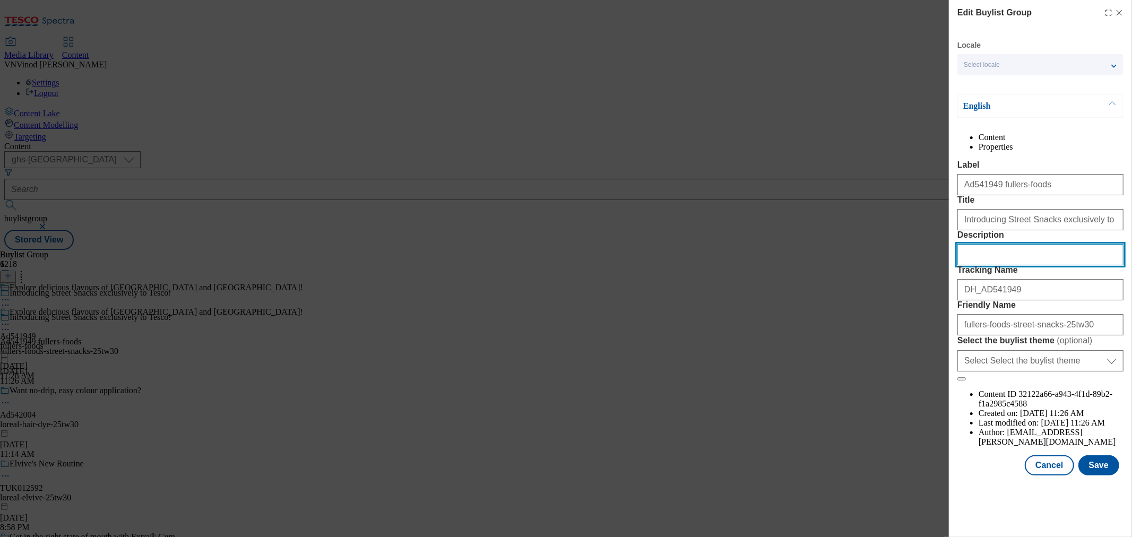
click at [997, 265] on input "Description" at bounding box center [1040, 254] width 166 height 21
paste input "Italian Street Snacks Beef Ragu & Macaroni Pasta 300g"
type input "Italian Street Snacks Beef Ragu & Macaroni Pasta 300g"
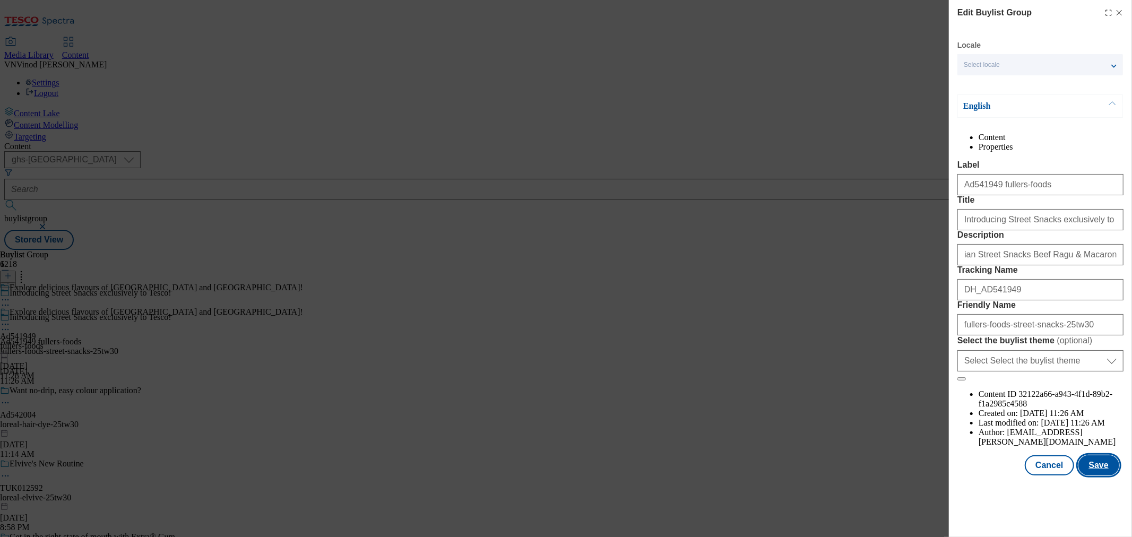
click at [1089, 475] on button "Save" at bounding box center [1098, 465] width 41 height 20
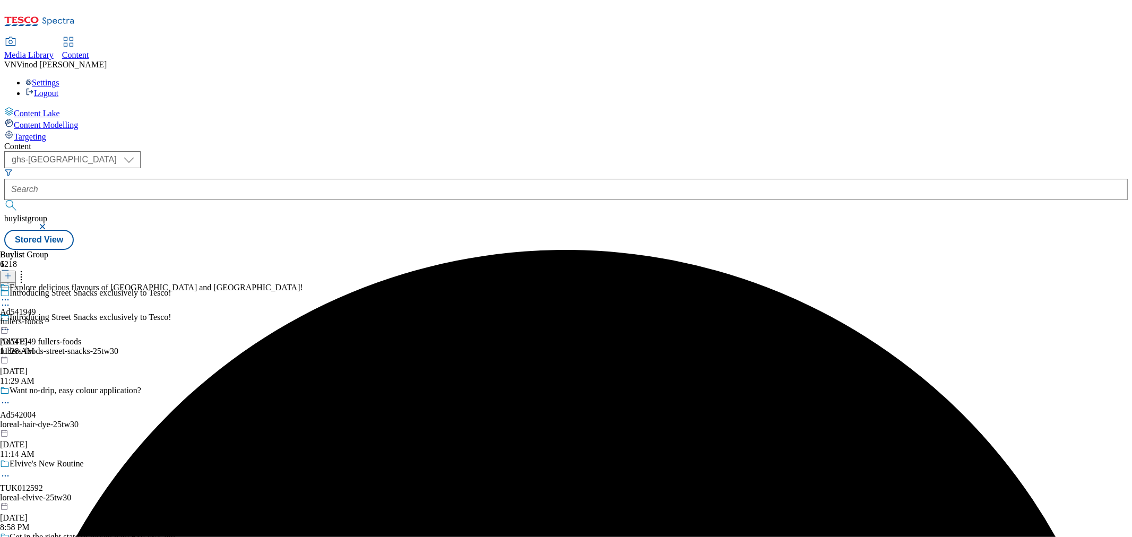
click at [11, 294] on icon at bounding box center [5, 299] width 11 height 11
click at [49, 316] on button "Edit" at bounding box center [35, 322] width 28 height 12
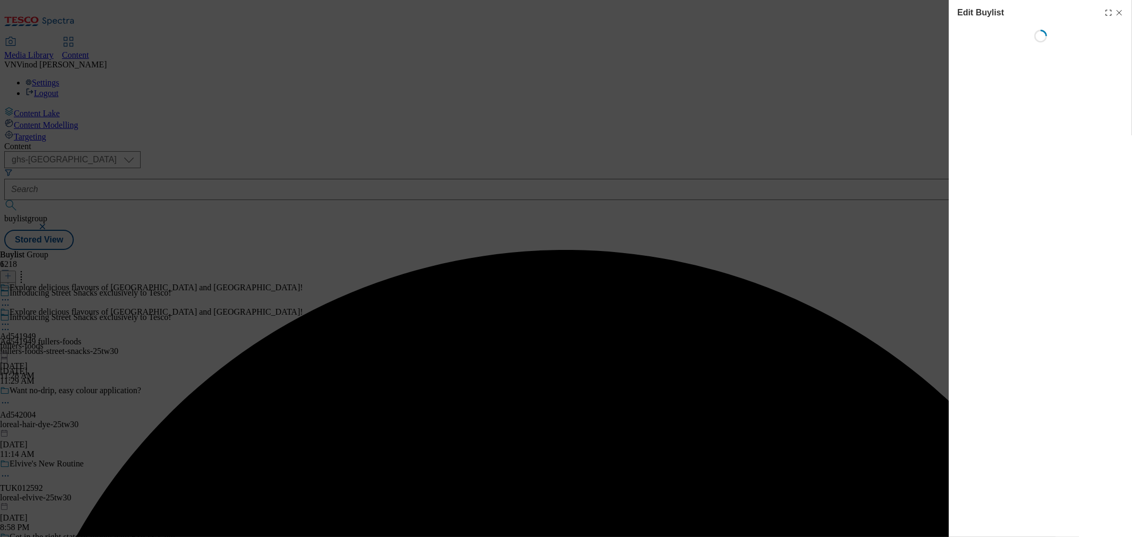
select select "tactical"
select select "supplier funded short term 1-3 weeks"
select select "dunnhumby"
select select "Banner"
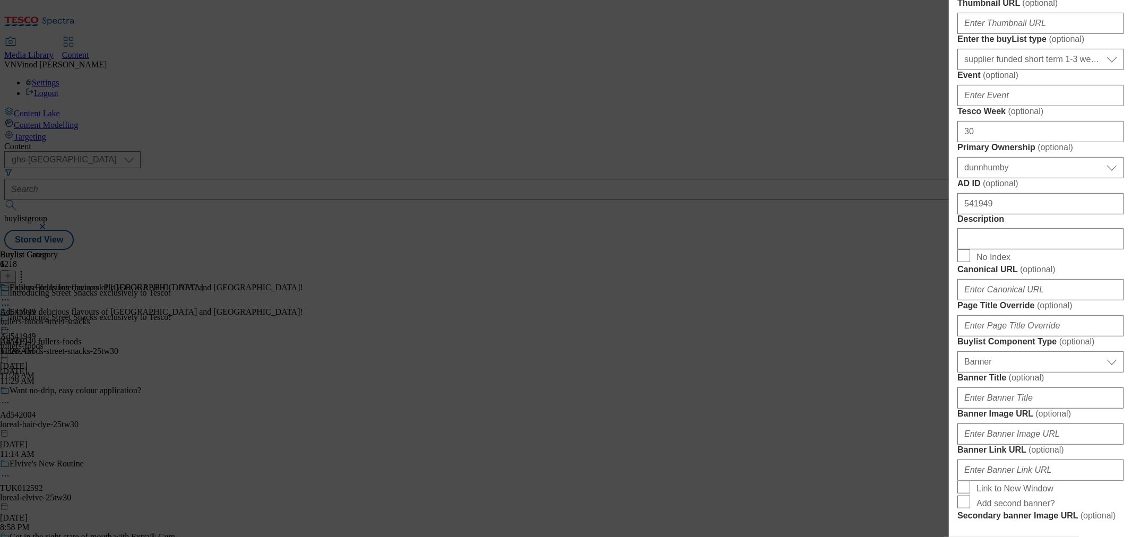
scroll to position [471, 0]
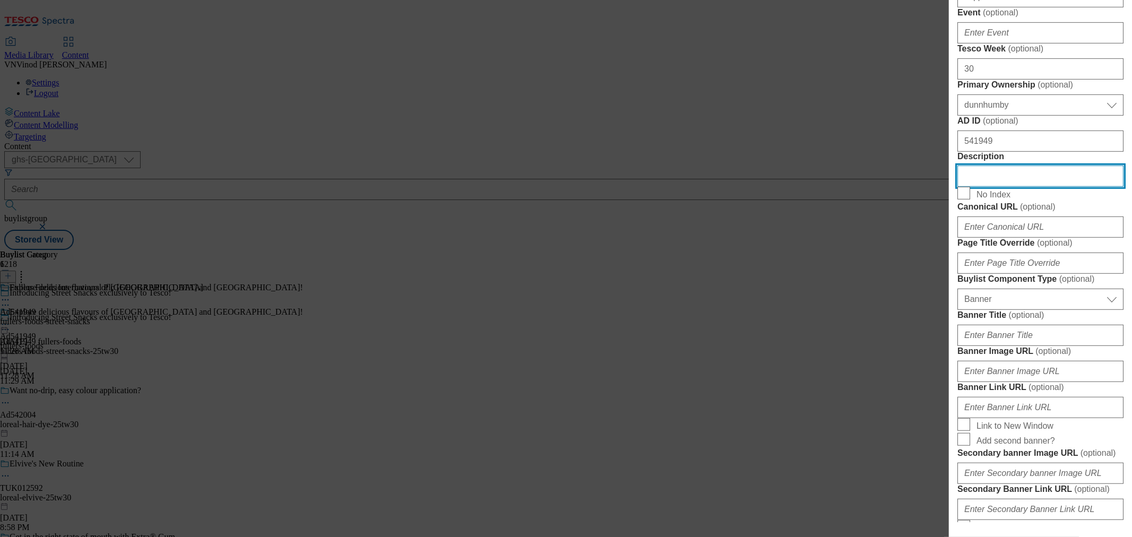
click at [1052, 187] on input "Description" at bounding box center [1040, 176] width 166 height 21
paste input "Italian Street Snacks Beef Ragu & Macaroni Pasta 300g"
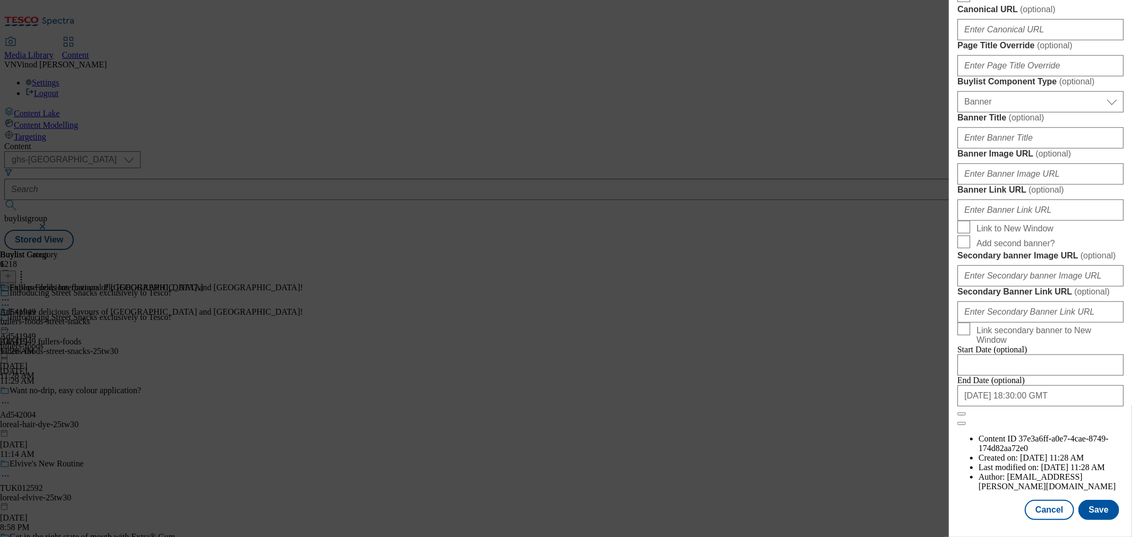
scroll to position [1070, 0]
type input "Italian Street Snacks Beef Ragu & Macaroni Pasta 300g"
click at [1102, 500] on button "Save" at bounding box center [1098, 510] width 41 height 20
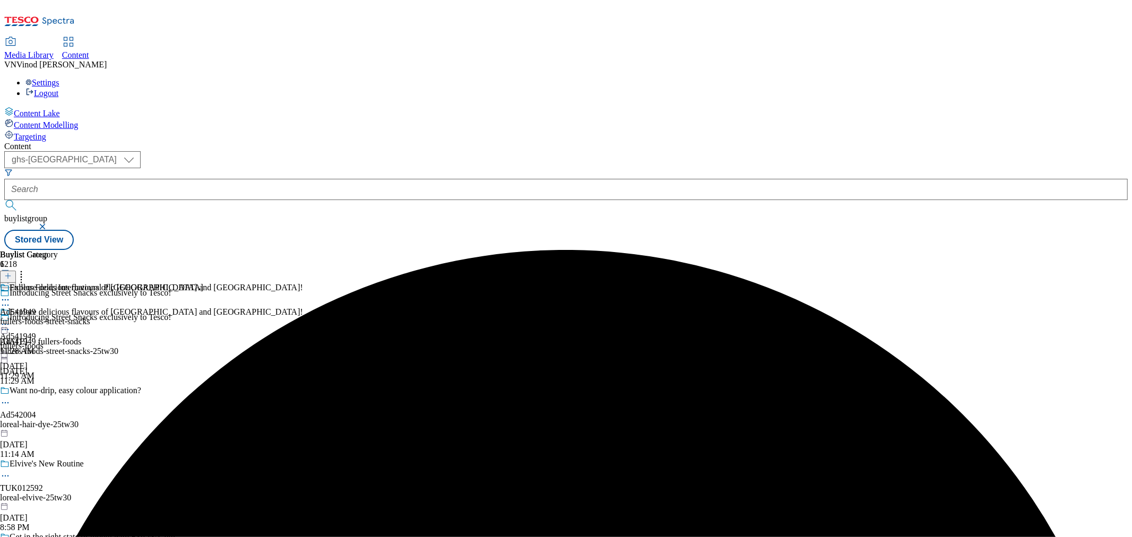
click at [11, 294] on icon at bounding box center [5, 299] width 11 height 11
click at [45, 318] on span "Edit" at bounding box center [39, 322] width 12 height 8
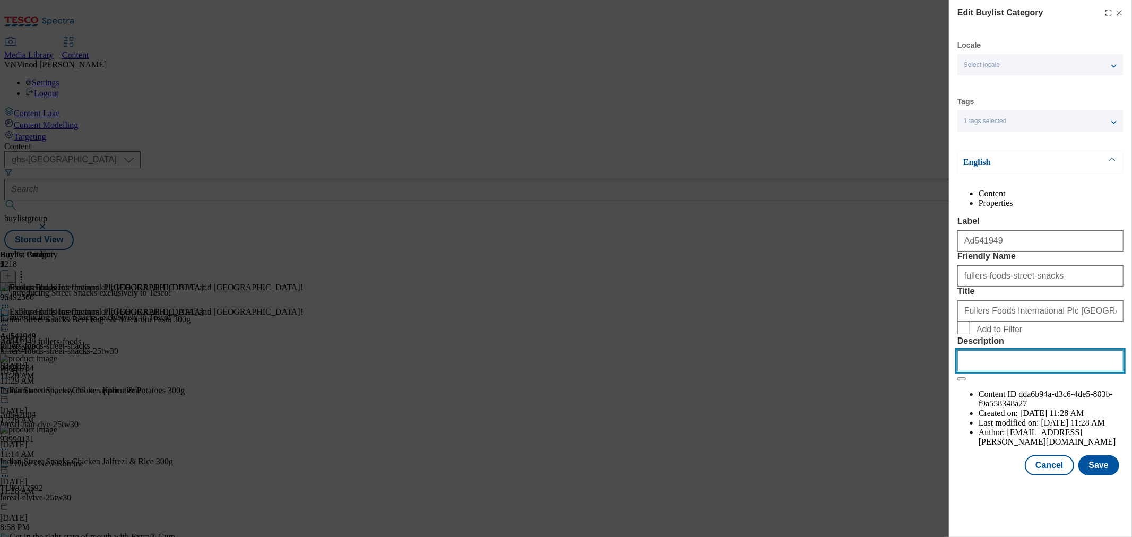
click at [988, 371] on input "Description" at bounding box center [1040, 360] width 166 height 21
paste input "Italian Street Snacks Beef Ragu & Macaroni Pasta 300g"
type input "Italian Street Snacks Beef Ragu & Macaroni Pasta 300g"
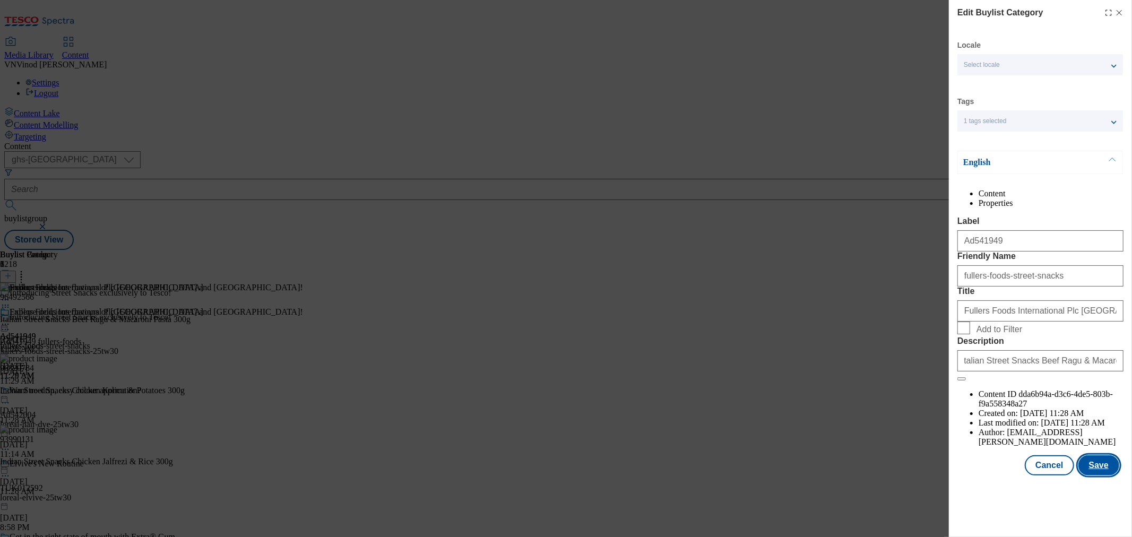
click at [1104, 475] on button "Save" at bounding box center [1098, 465] width 41 height 20
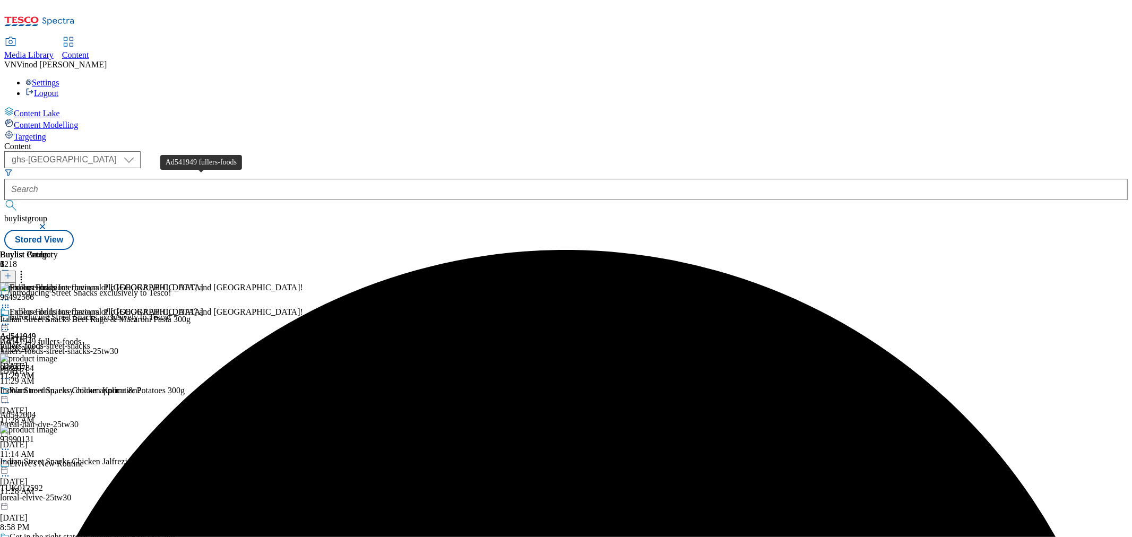
click at [81, 337] on div "Ad541949 fullers-foods" at bounding box center [40, 342] width 81 height 10
